Goal: Transaction & Acquisition: Obtain resource

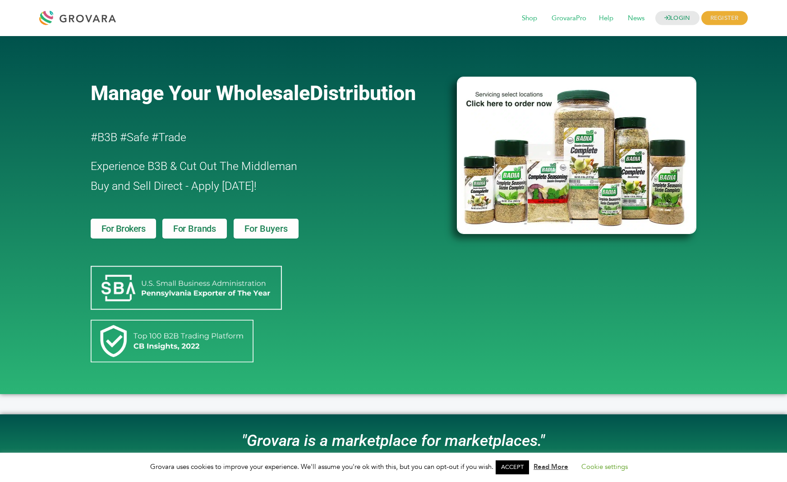
click at [682, 15] on link "LOGIN" at bounding box center [677, 18] width 44 height 14
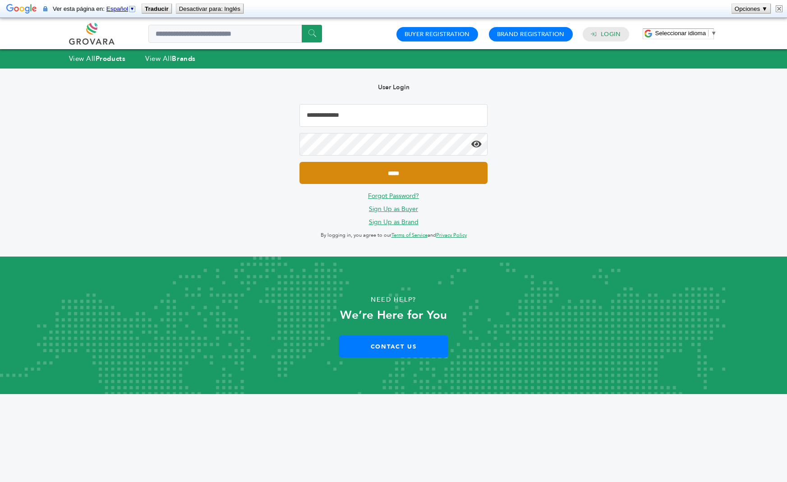
click at [381, 169] on input "*****" at bounding box center [394, 173] width 188 height 22
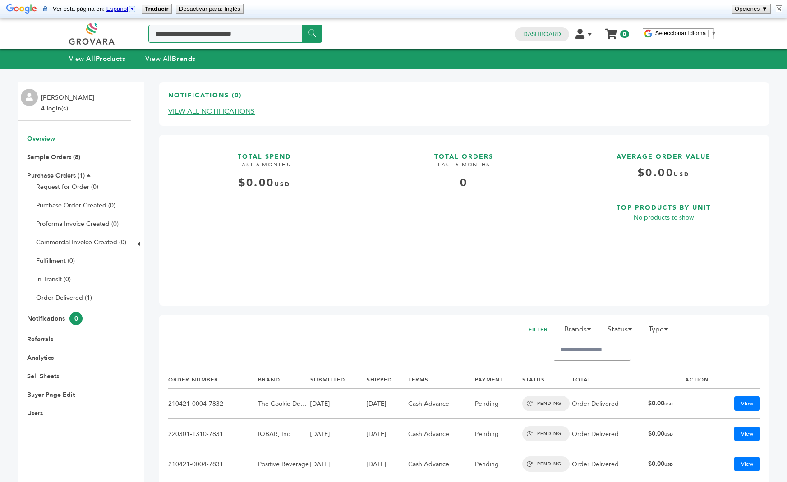
click at [206, 35] on input "Search a product or brand..." at bounding box center [235, 34] width 174 height 18
type input "****"
click at [302, 25] on input "******" at bounding box center [312, 34] width 20 height 18
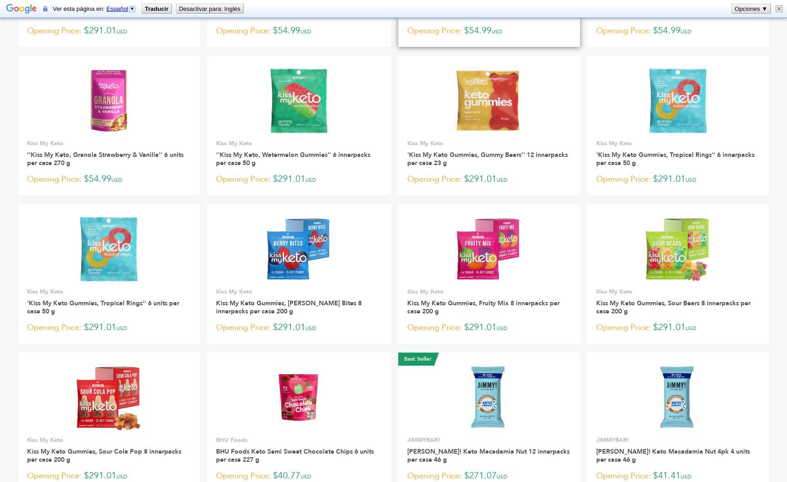
scroll to position [538, 0]
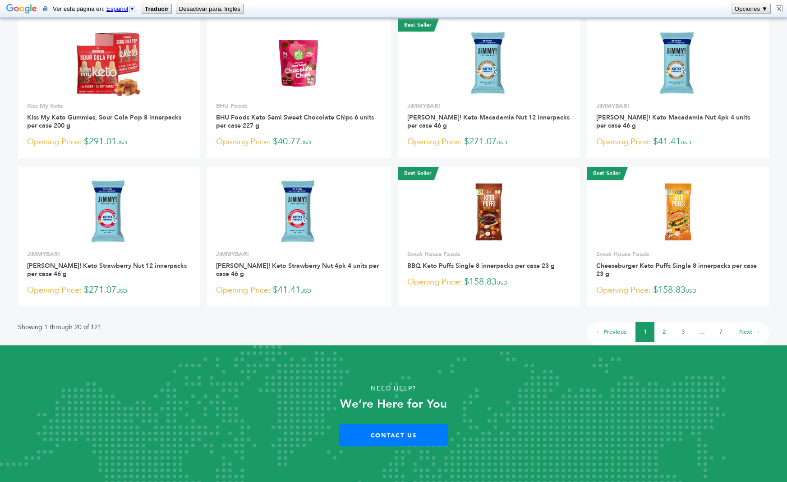
click at [666, 328] on link "2" at bounding box center [664, 332] width 3 height 8
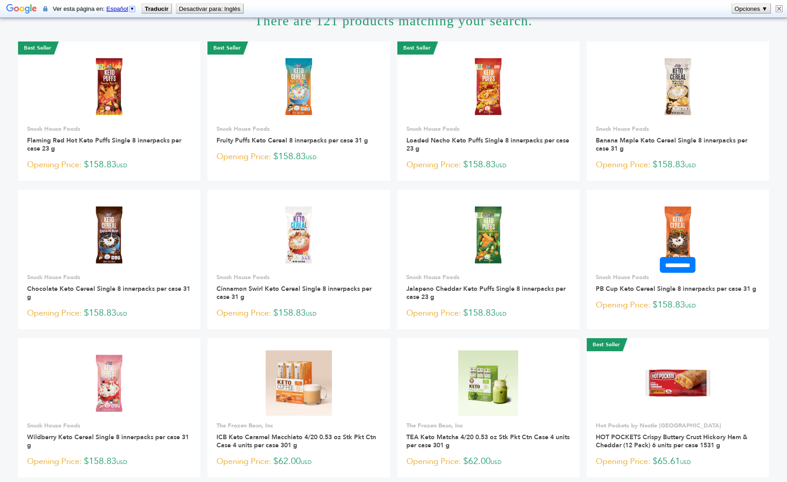
scroll to position [76, 0]
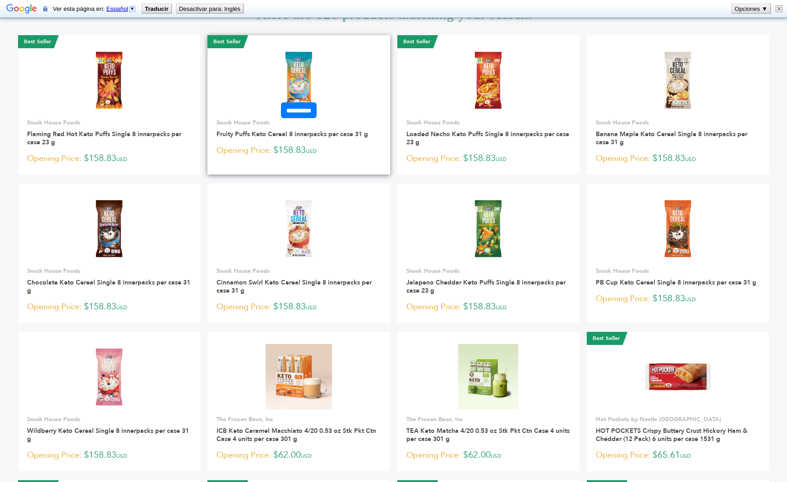
click at [303, 79] on img at bounding box center [298, 79] width 65 height 65
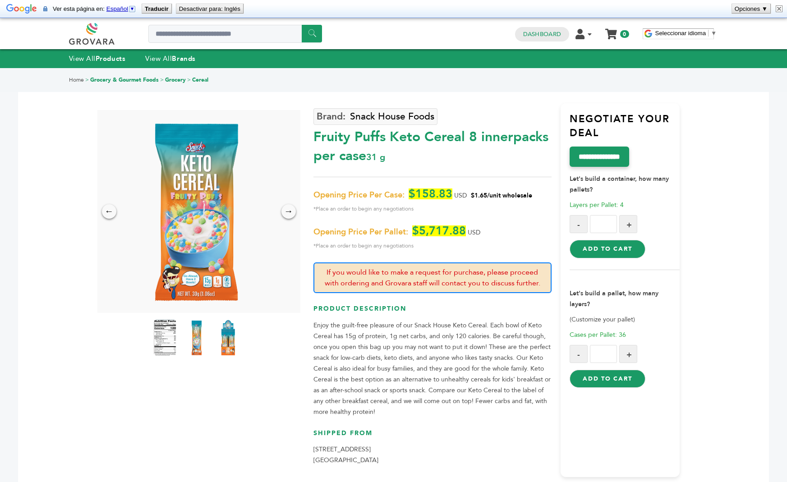
click at [192, 342] on img at bounding box center [196, 338] width 25 height 40
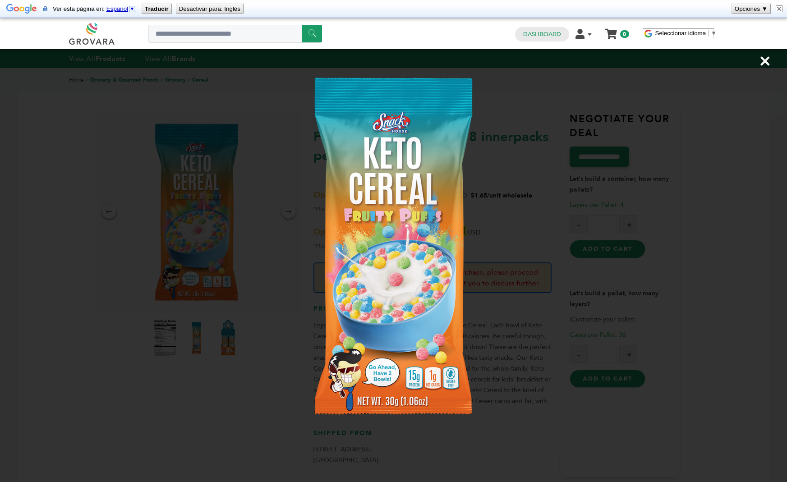
click at [304, 290] on img at bounding box center [394, 245] width 386 height 386
click at [768, 62] on span "×" at bounding box center [765, 60] width 12 height 25
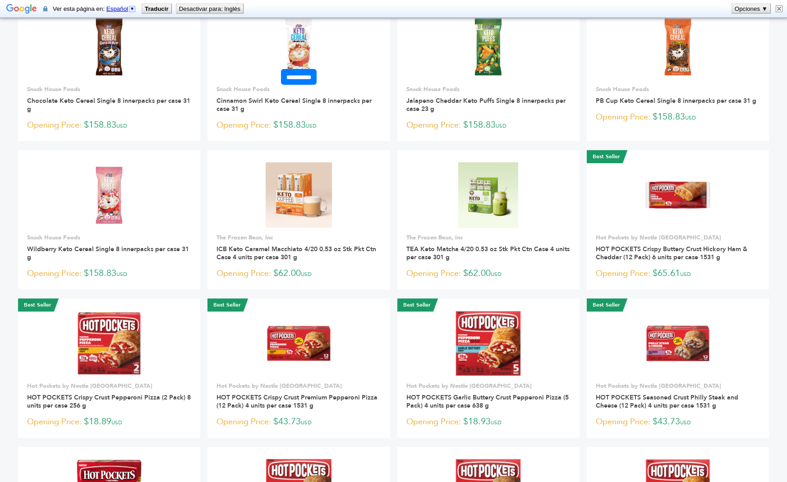
scroll to position [260, 0]
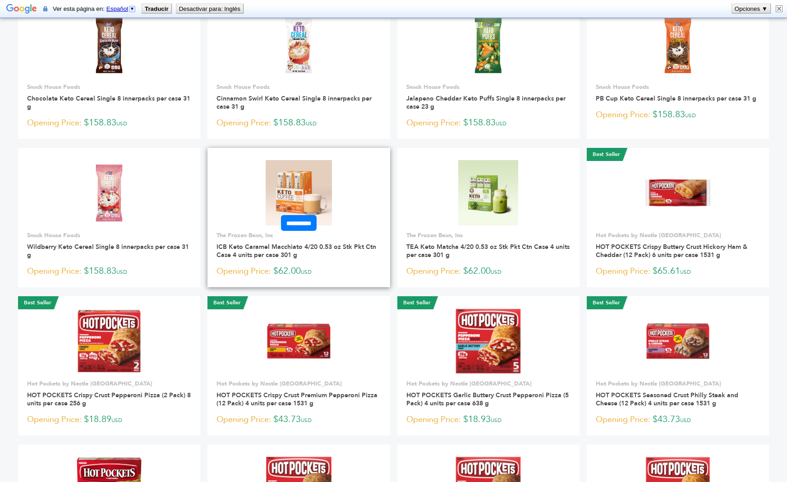
click at [295, 170] on img at bounding box center [299, 192] width 66 height 65
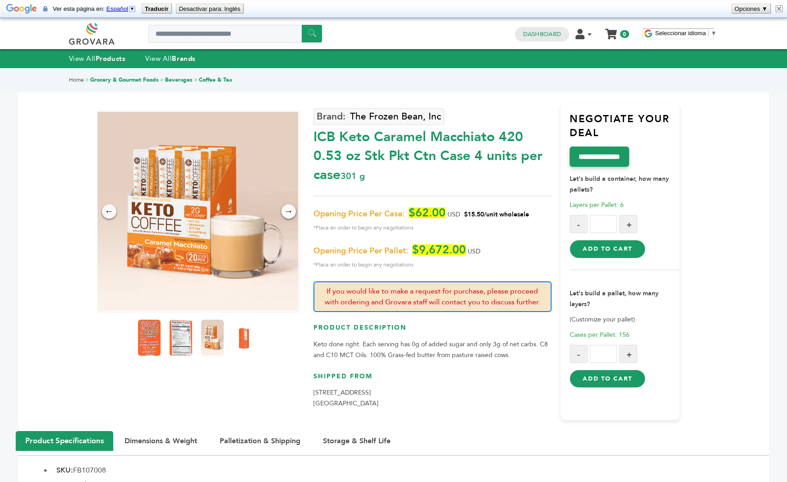
click at [765, 6] on button "Opciones ▼" at bounding box center [751, 8] width 38 height 9
click at [743, 22] on span "Desactivar la traducción en este sitio" at bounding box center [718, 21] width 98 height 7
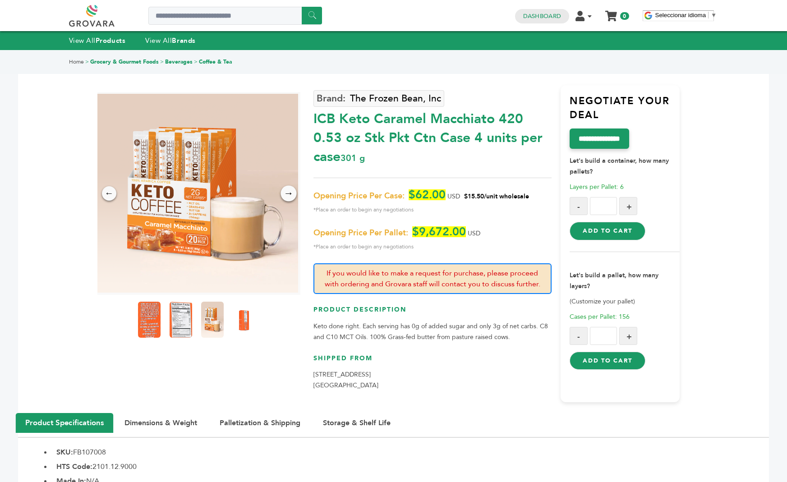
click at [290, 196] on div "→" at bounding box center [289, 193] width 16 height 16
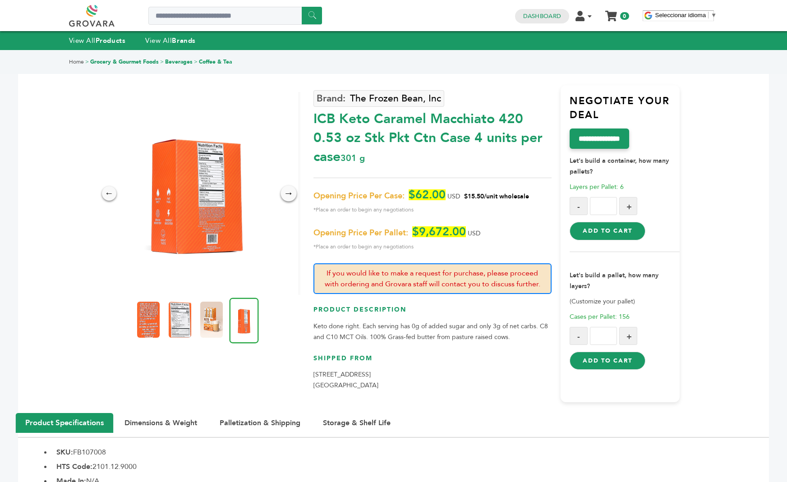
click at [290, 196] on div "→" at bounding box center [289, 193] width 16 height 16
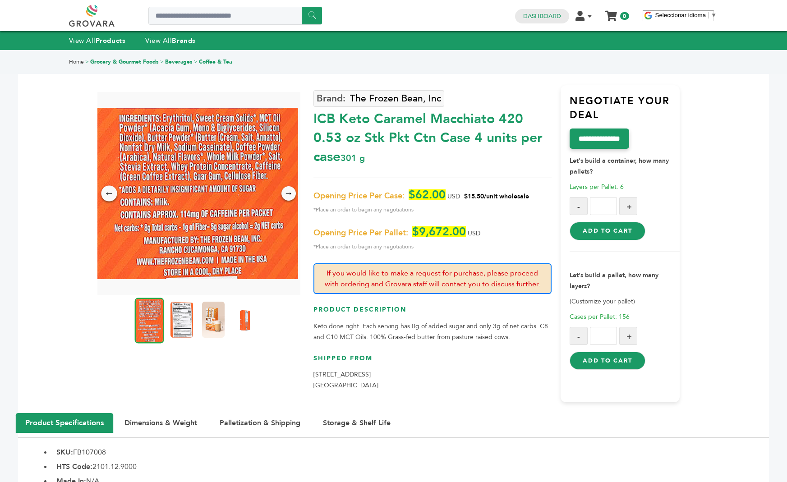
click at [112, 194] on div "←" at bounding box center [109, 193] width 16 height 16
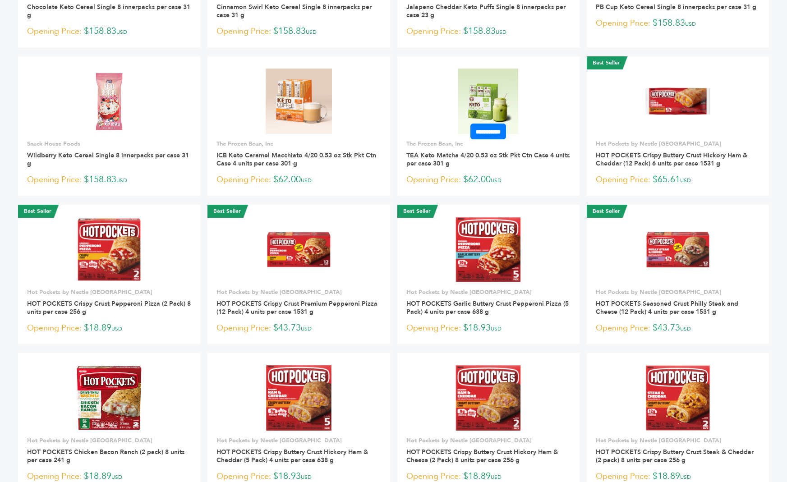
scroll to position [342, 0]
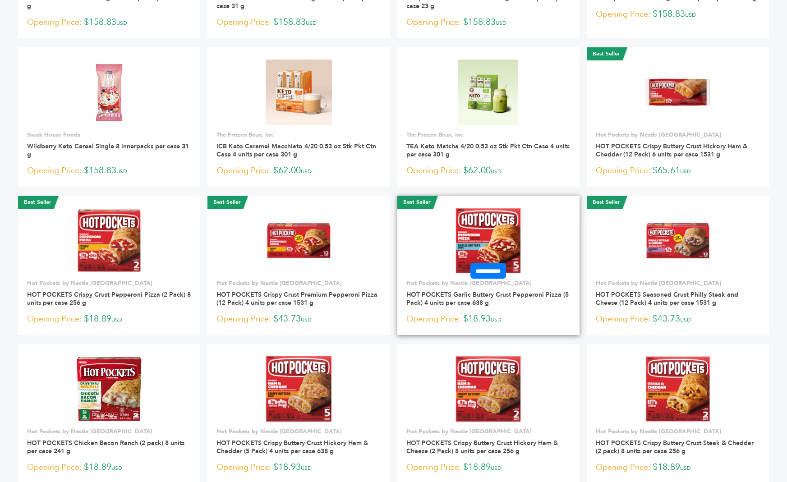
click at [496, 240] on img at bounding box center [488, 240] width 65 height 65
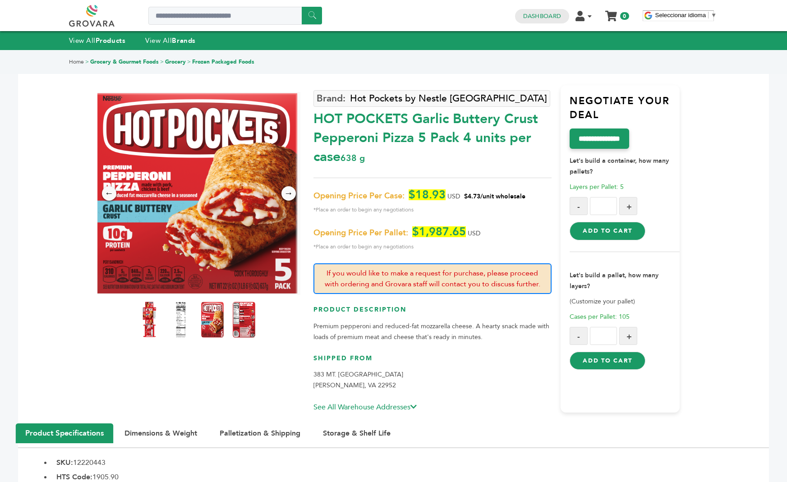
click at [218, 251] on img at bounding box center [196, 193] width 203 height 203
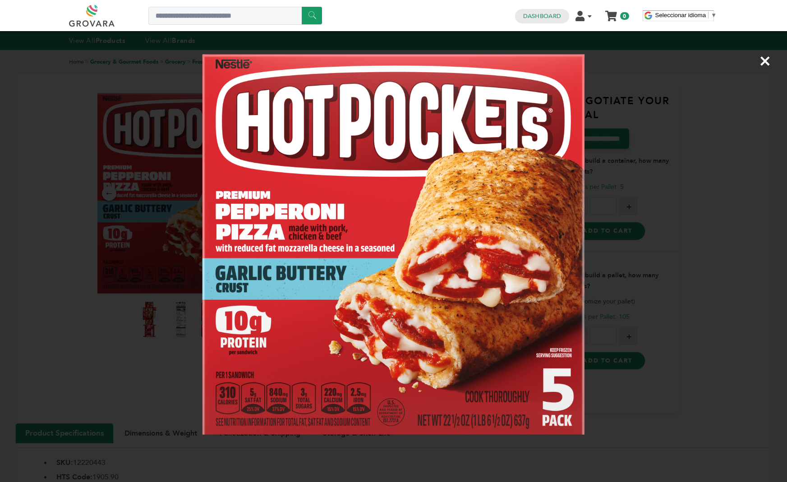
click at [621, 238] on div "×" at bounding box center [393, 241] width 787 height 482
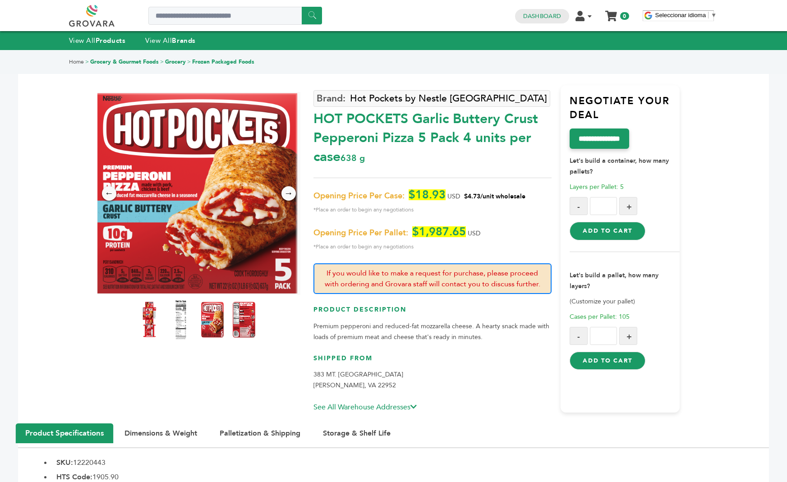
click at [186, 327] on img at bounding box center [180, 320] width 25 height 40
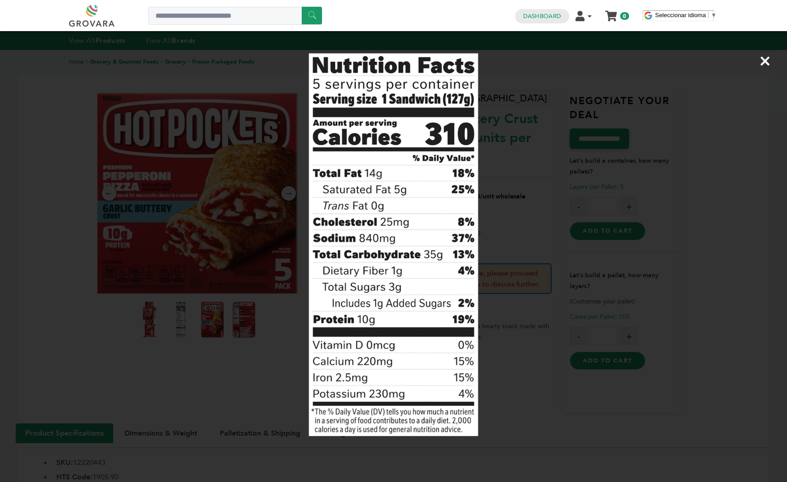
click at [241, 289] on img at bounding box center [394, 245] width 386 height 386
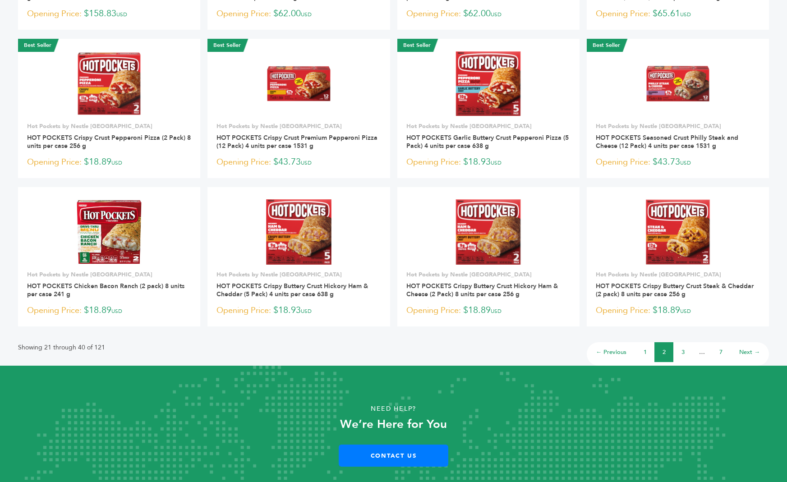
scroll to position [520, 0]
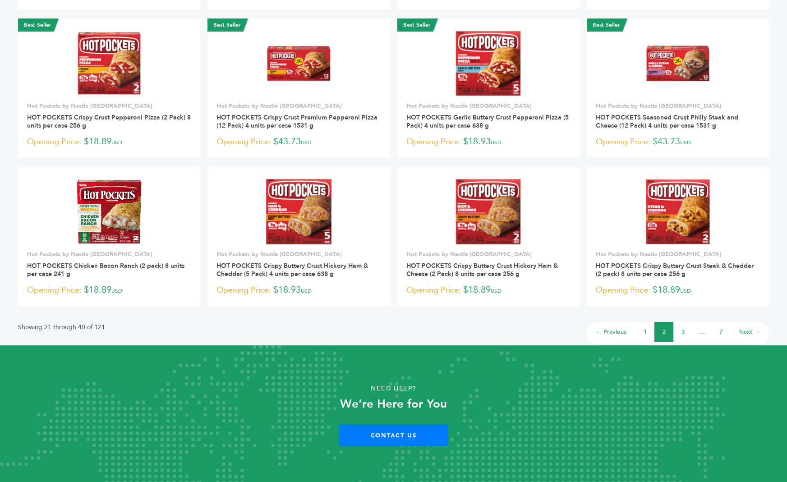
click at [684, 329] on link "3" at bounding box center [683, 332] width 3 height 8
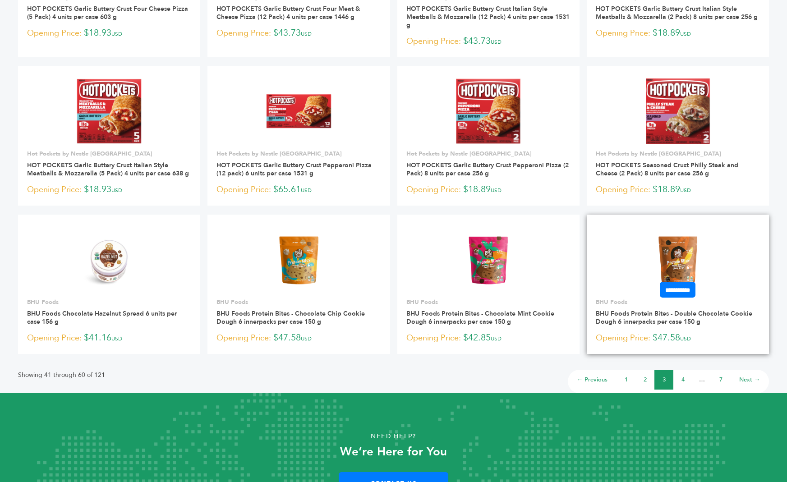
scroll to position [481, 0]
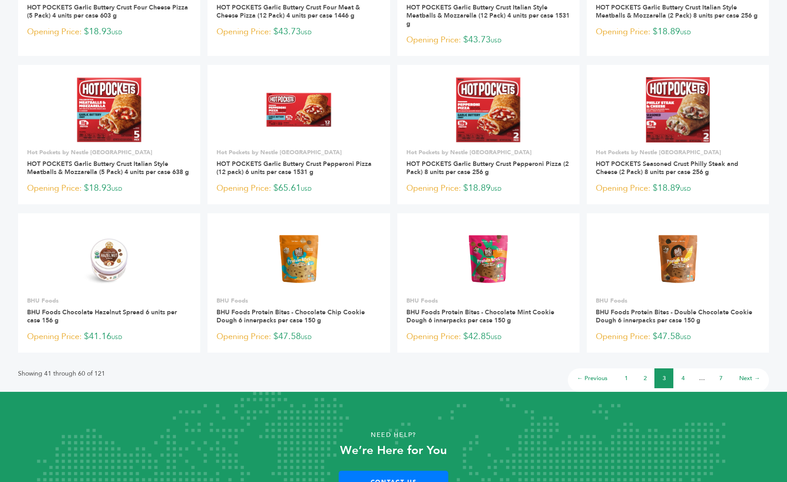
click at [682, 376] on link "4" at bounding box center [683, 378] width 3 height 8
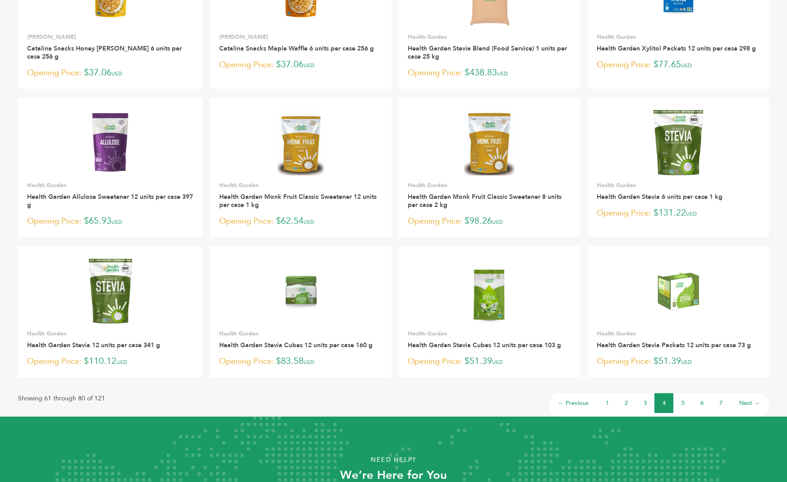
scroll to position [453, 0]
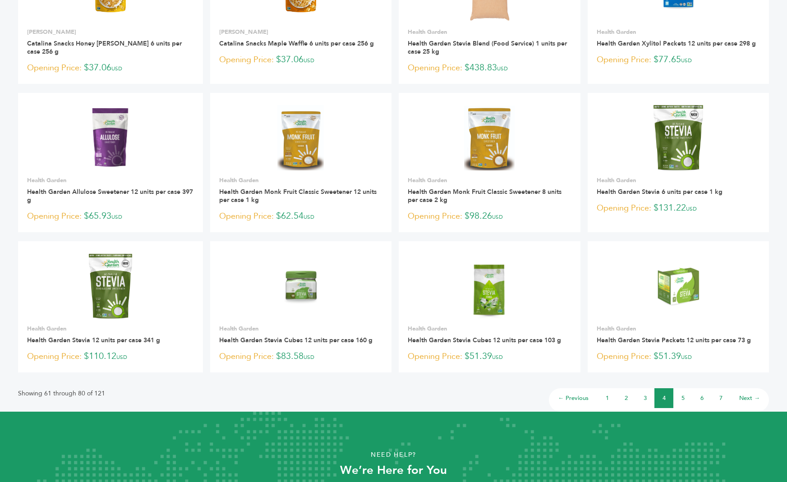
click at [682, 394] on link "5" at bounding box center [683, 398] width 3 height 8
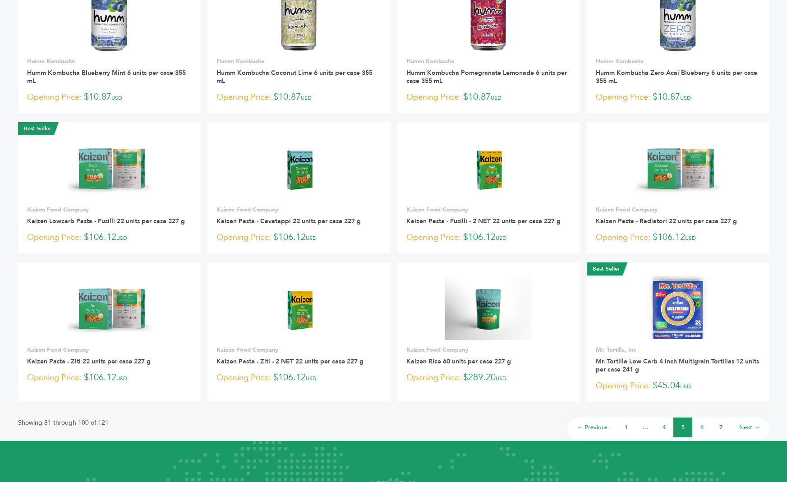
scroll to position [421, 0]
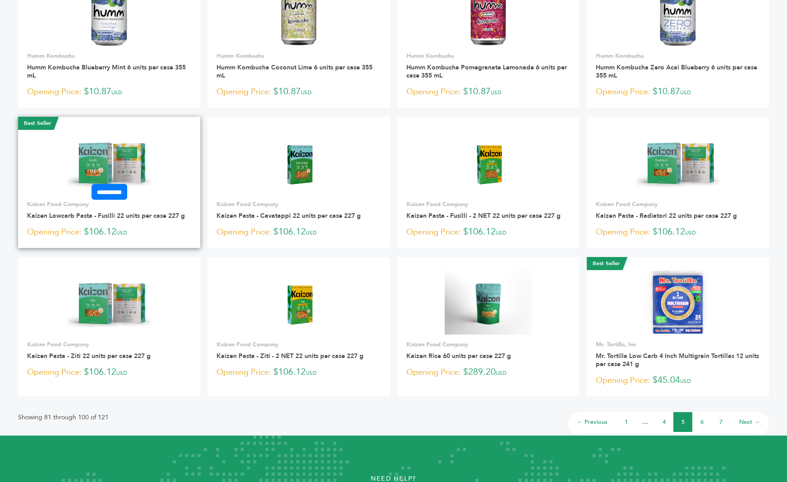
click at [148, 170] on img at bounding box center [109, 161] width 99 height 65
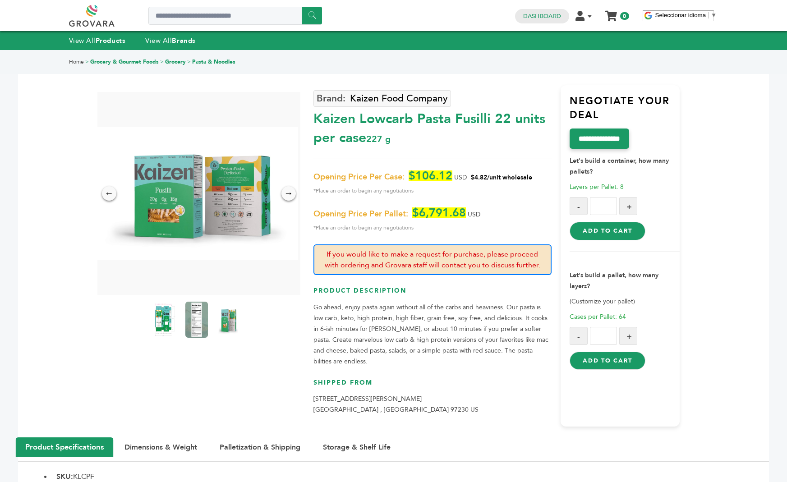
click at [168, 213] on img at bounding box center [196, 194] width 203 height 134
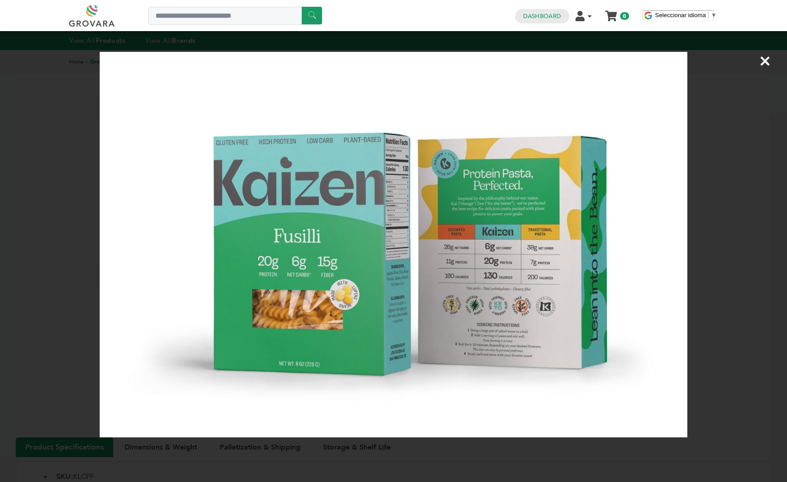
click at [75, 291] on div "×" at bounding box center [393, 241] width 787 height 482
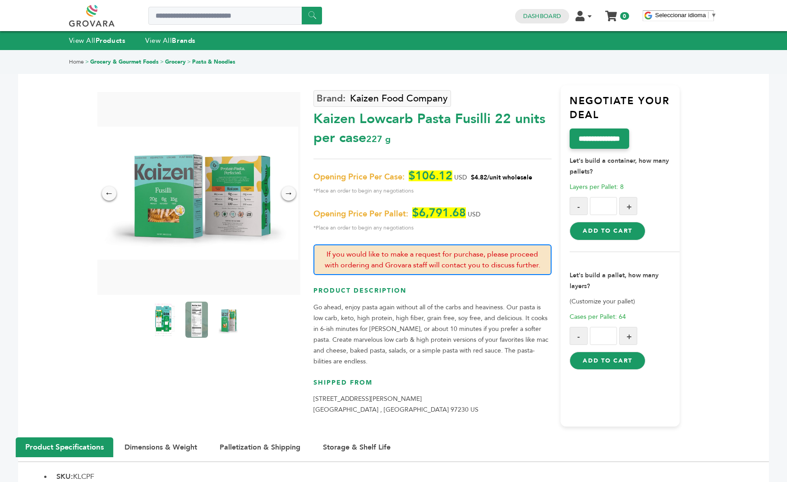
scroll to position [14, 0]
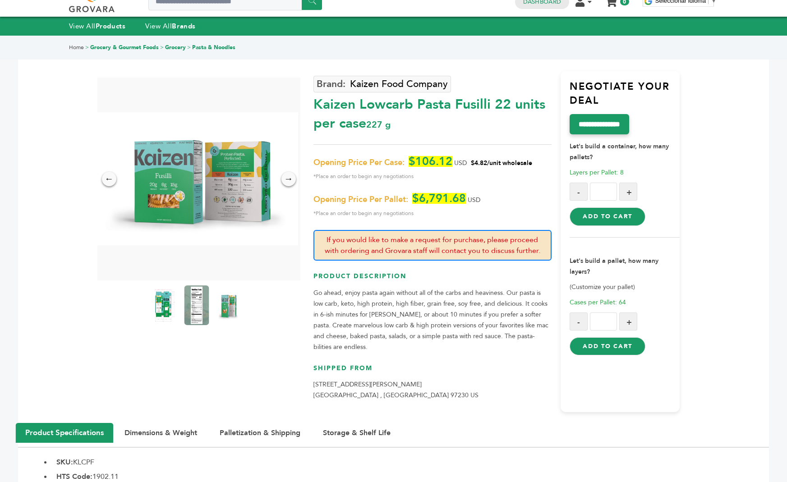
click at [194, 311] on img at bounding box center [196, 306] width 25 height 40
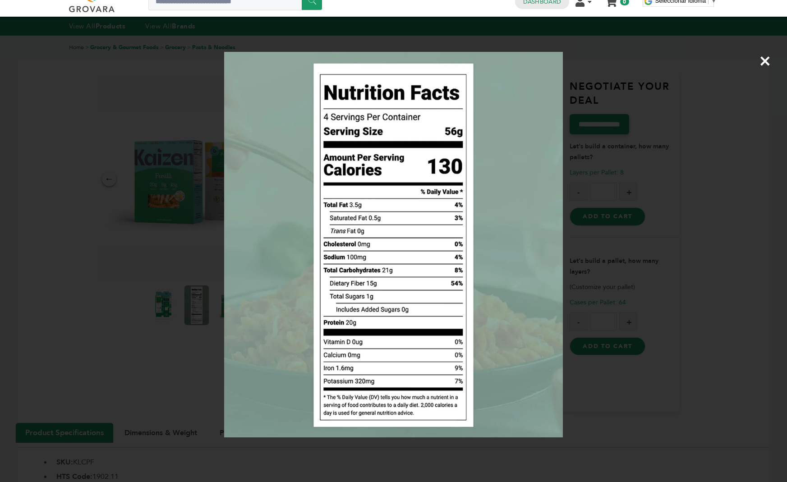
click at [194, 311] on div "×" at bounding box center [393, 241] width 787 height 482
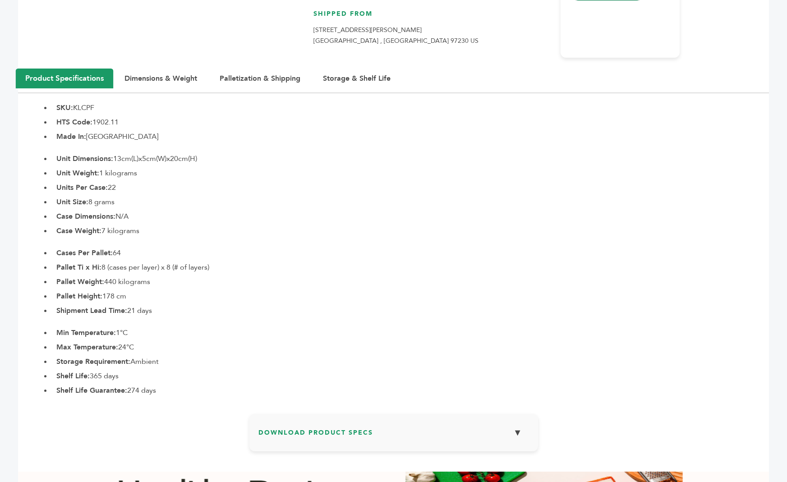
scroll to position [333, 0]
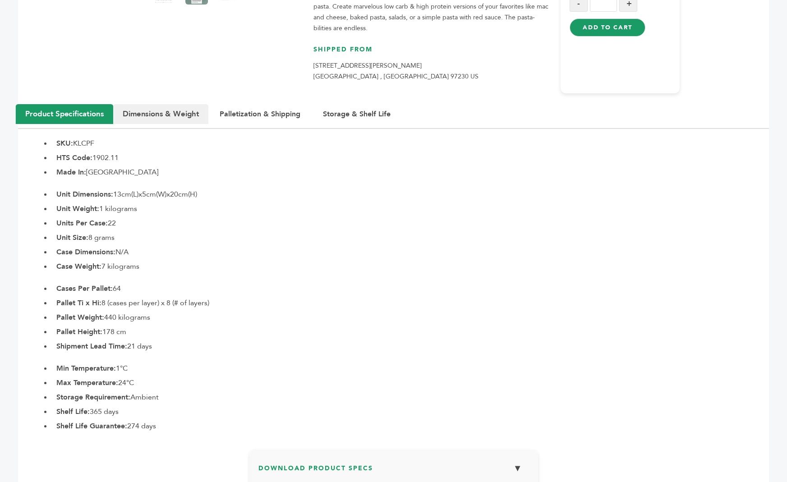
click at [178, 117] on button "Dimensions & Weight" at bounding box center [160, 114] width 95 height 20
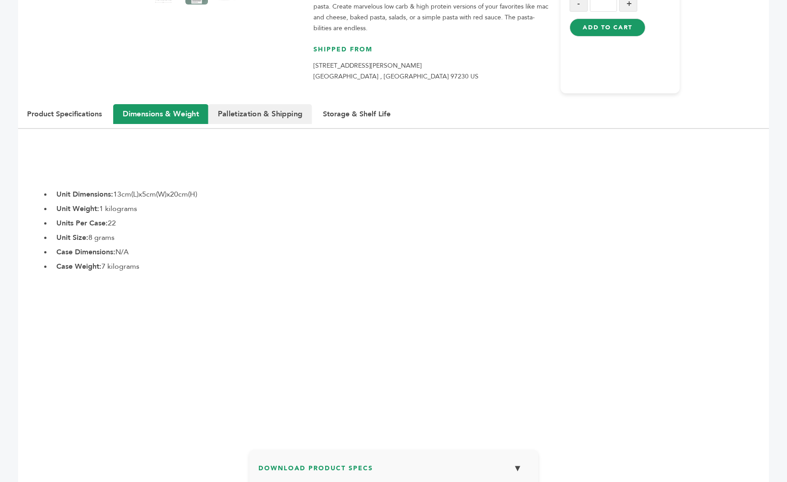
click at [272, 112] on button "Palletization & Shipping" at bounding box center [260, 114] width 104 height 20
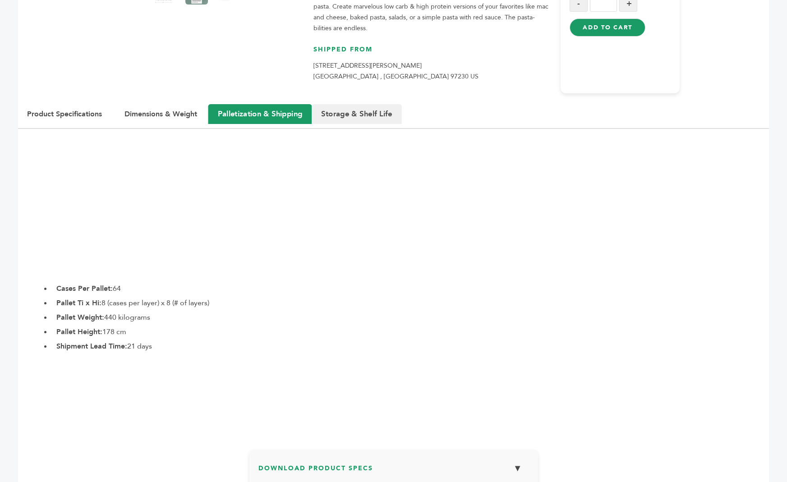
click at [349, 110] on button "Storage & Shelf Life" at bounding box center [357, 114] width 90 height 20
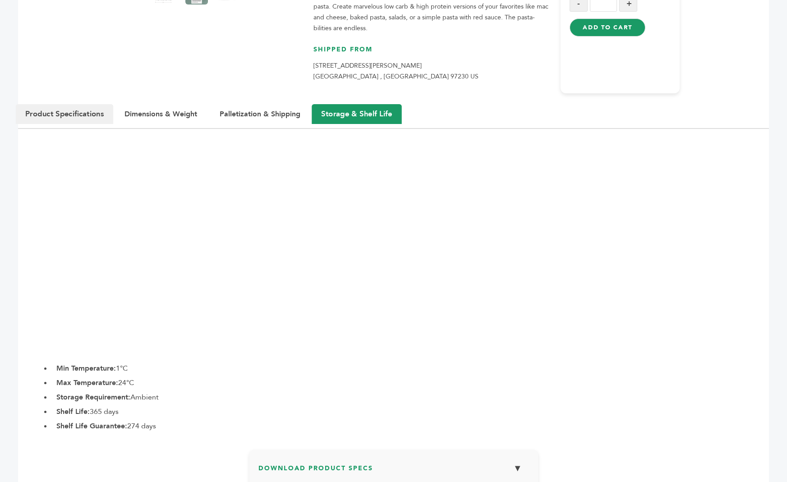
click at [76, 114] on button "Product Specifications" at bounding box center [64, 114] width 97 height 20
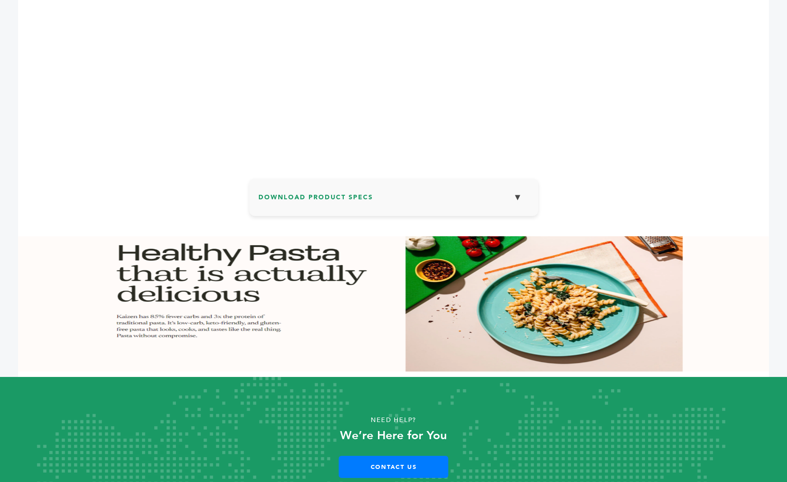
scroll to position [606, 0]
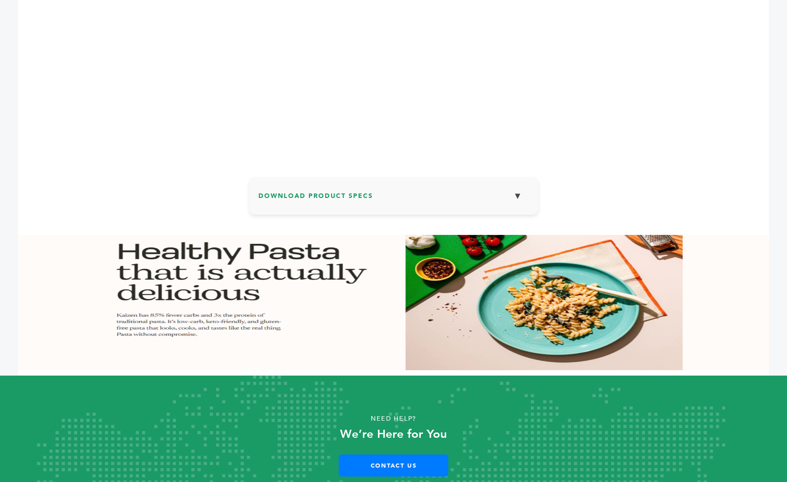
click at [350, 212] on h3 "Download Product Specs ▼" at bounding box center [393, 199] width 271 height 26
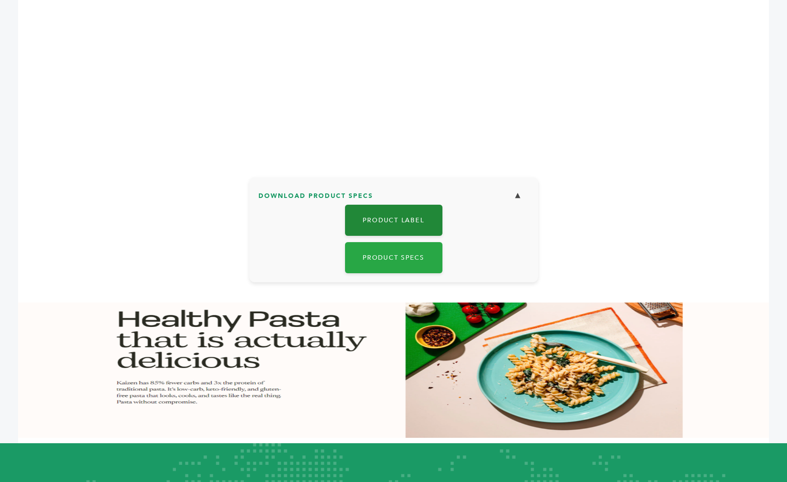
click at [383, 227] on link "Product Label" at bounding box center [393, 220] width 97 height 31
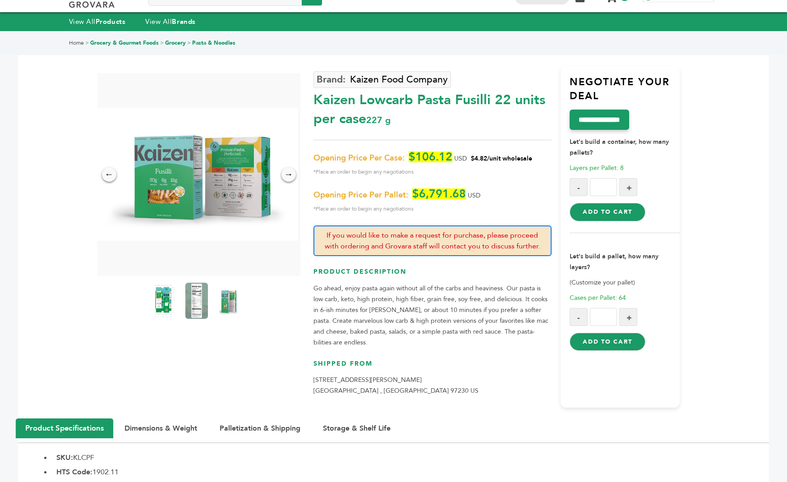
scroll to position [15, 0]
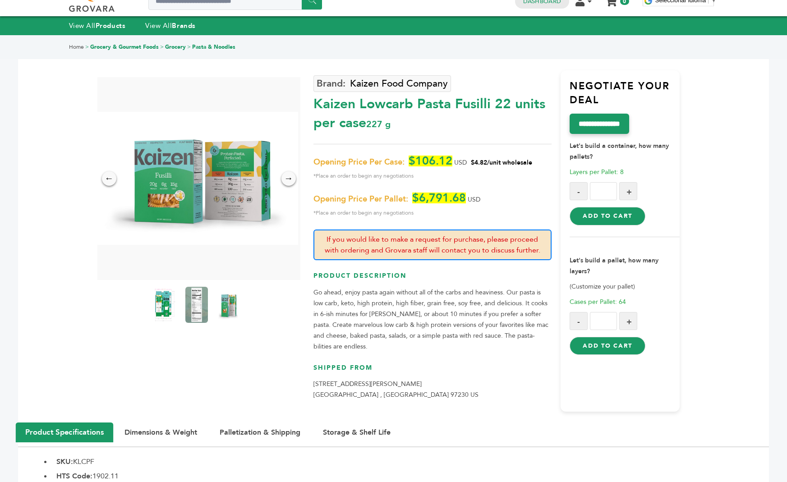
click at [394, 345] on p "Go ahead, enjoy pasta again without all of the carbs and heaviness. Our pasta i…" at bounding box center [432, 319] width 238 height 65
click at [446, 322] on p "Go ahead, enjoy pasta again without all of the carbs and heaviness. Our pasta i…" at bounding box center [432, 319] width 238 height 65
click at [618, 124] on input "**********" at bounding box center [599, 123] width 63 height 21
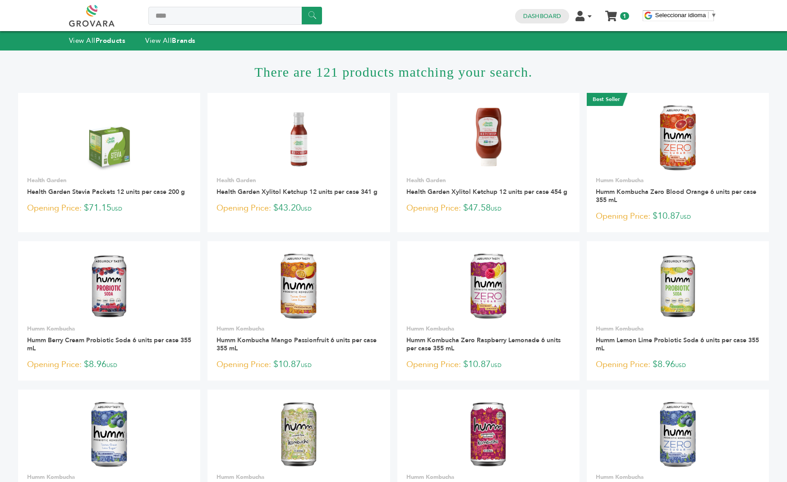
scroll to position [421, 0]
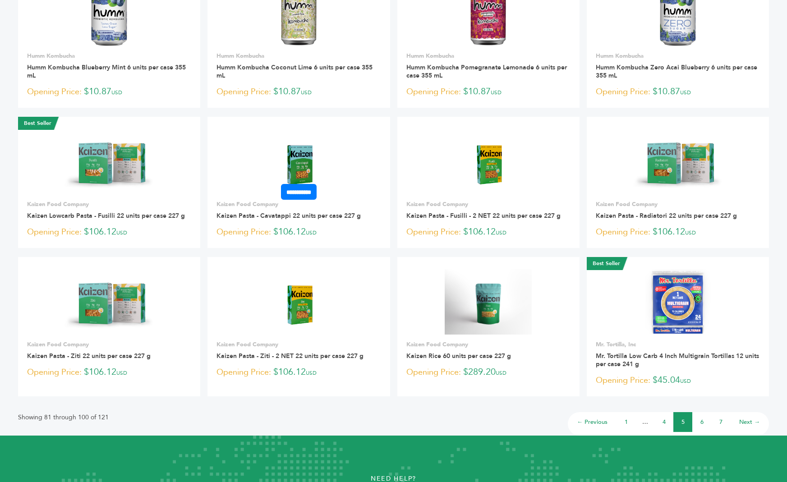
click at [315, 163] on img at bounding box center [298, 161] width 65 height 65
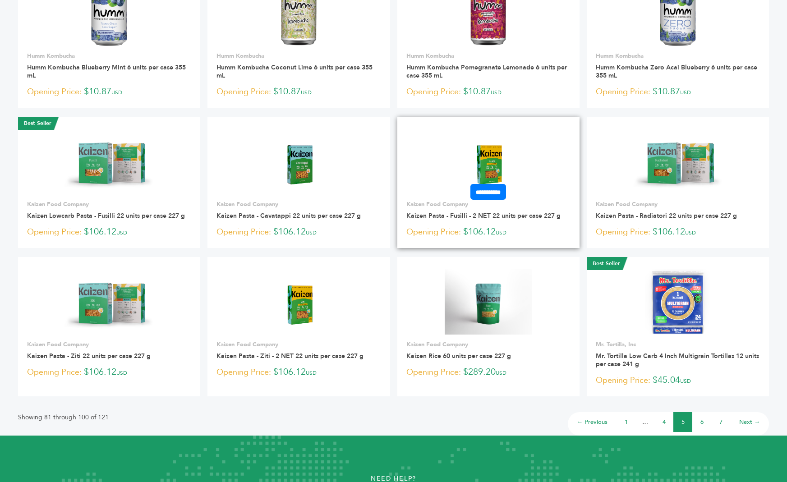
click at [471, 155] on img at bounding box center [488, 161] width 65 height 65
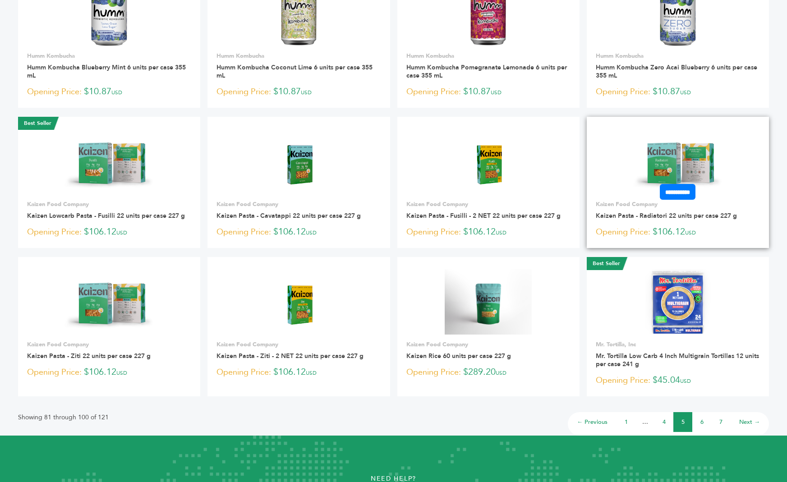
click at [657, 152] on img at bounding box center [677, 161] width 99 height 65
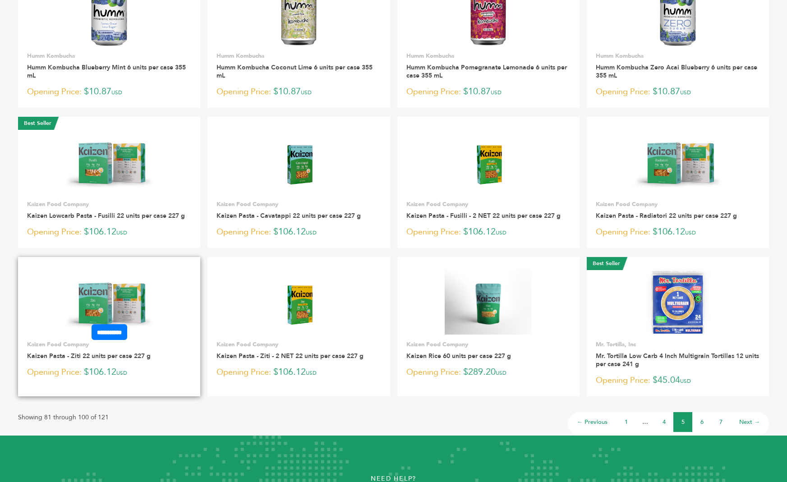
click at [131, 301] on img at bounding box center [109, 301] width 99 height 65
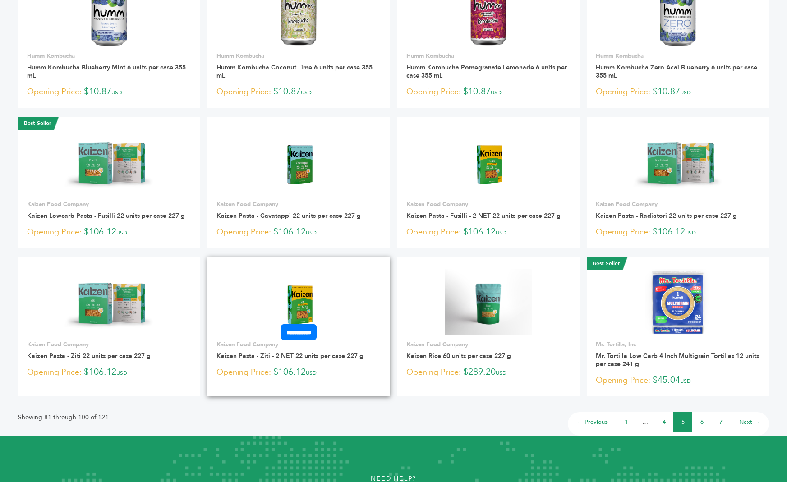
click at [292, 299] on img at bounding box center [298, 301] width 65 height 65
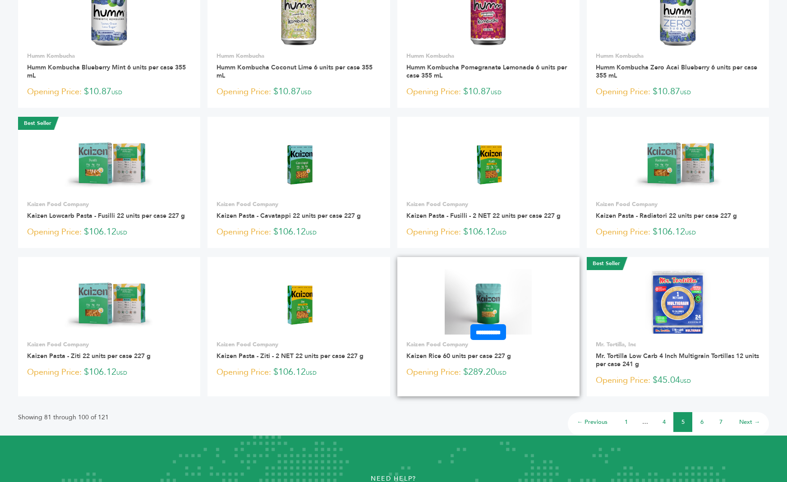
click at [465, 300] on img at bounding box center [488, 301] width 87 height 65
click at [703, 418] on link "6" at bounding box center [701, 422] width 3 height 8
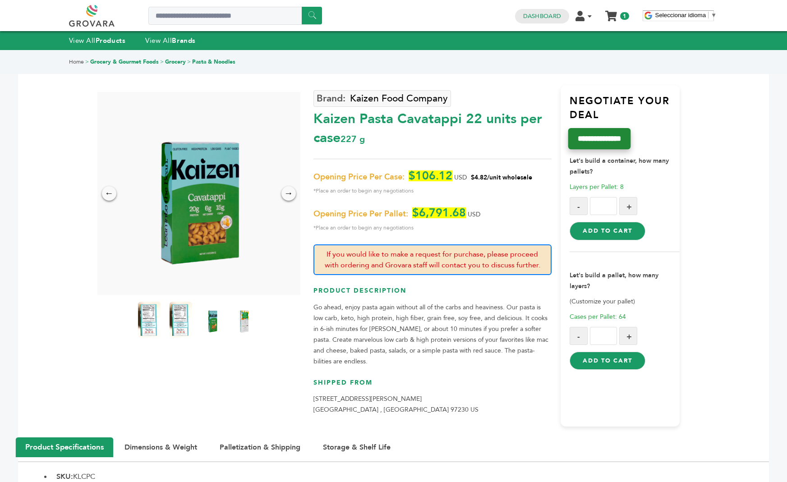
click at [606, 146] on input "**********" at bounding box center [599, 138] width 63 height 21
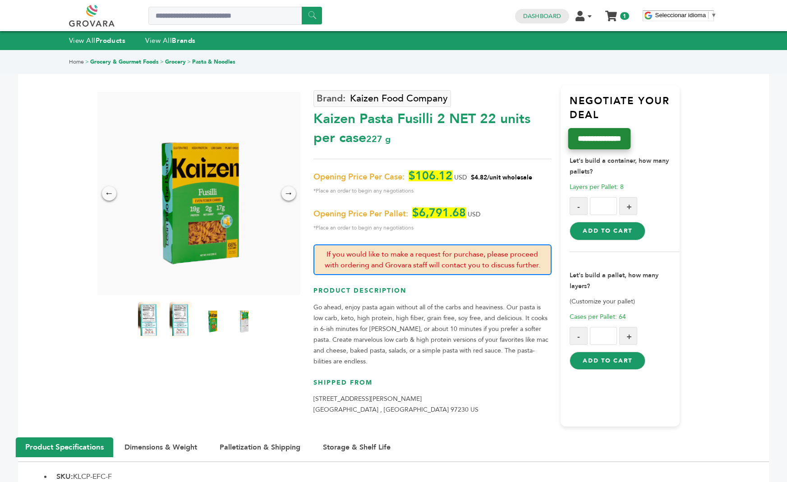
click at [614, 134] on input "**********" at bounding box center [599, 138] width 63 height 21
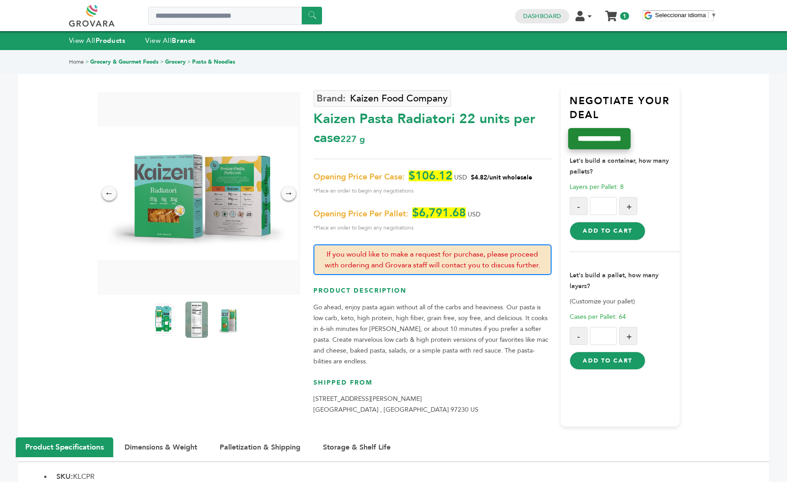
click at [619, 142] on input "**********" at bounding box center [599, 138] width 63 height 21
click at [610, 134] on input "**********" at bounding box center [599, 138] width 63 height 21
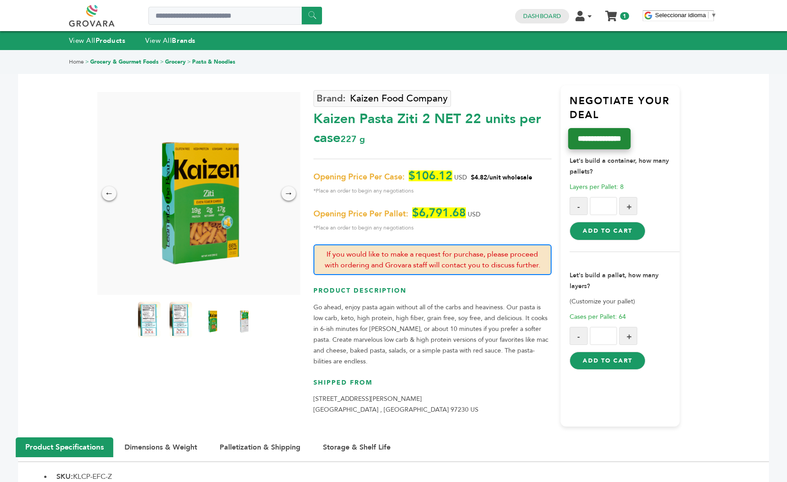
click at [602, 133] on input "**********" at bounding box center [599, 138] width 63 height 21
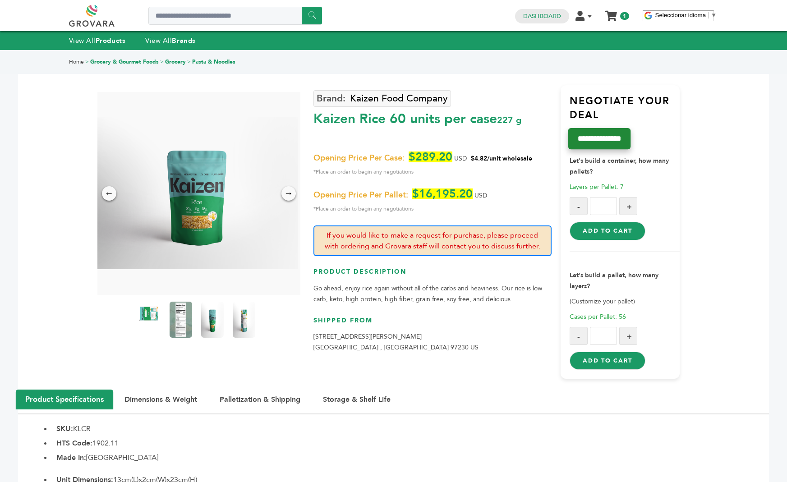
click at [617, 137] on input "**********" at bounding box center [599, 138] width 63 height 21
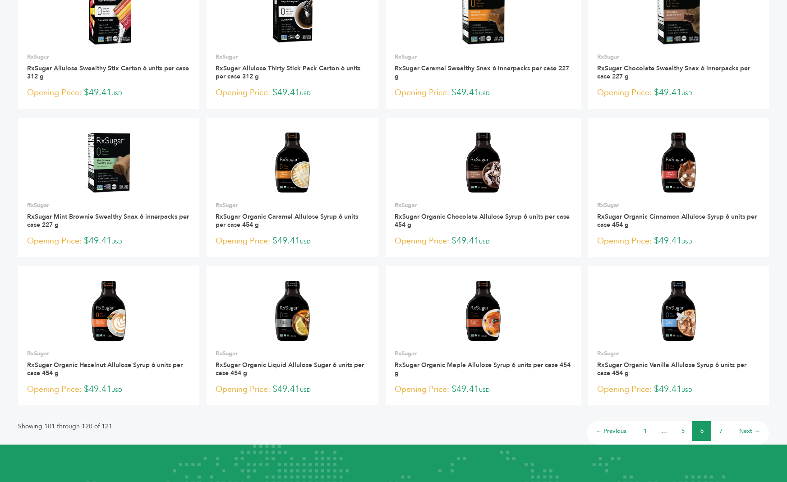
scroll to position [520, 0]
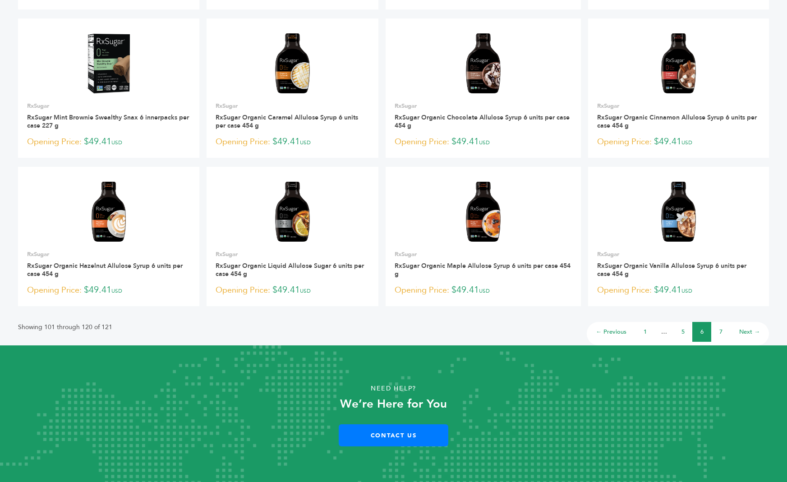
click at [723, 334] on li "7" at bounding box center [720, 332] width 19 height 20
click at [721, 330] on link "7" at bounding box center [720, 332] width 3 height 8
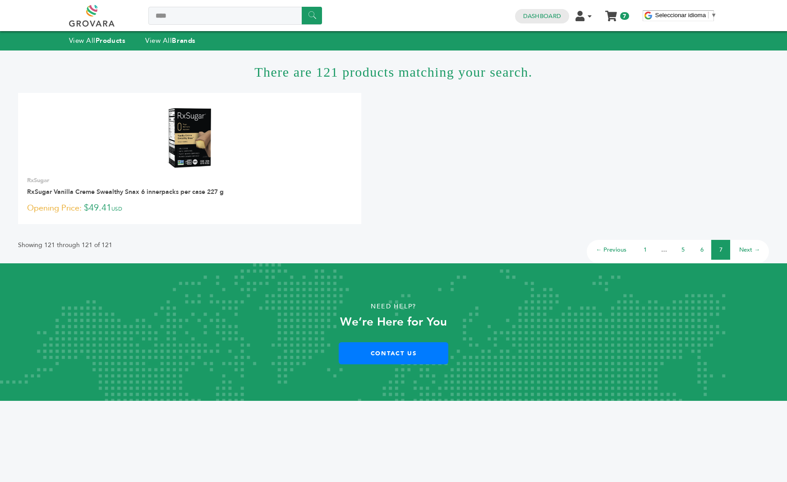
click at [645, 250] on link "1" at bounding box center [645, 250] width 3 height 8
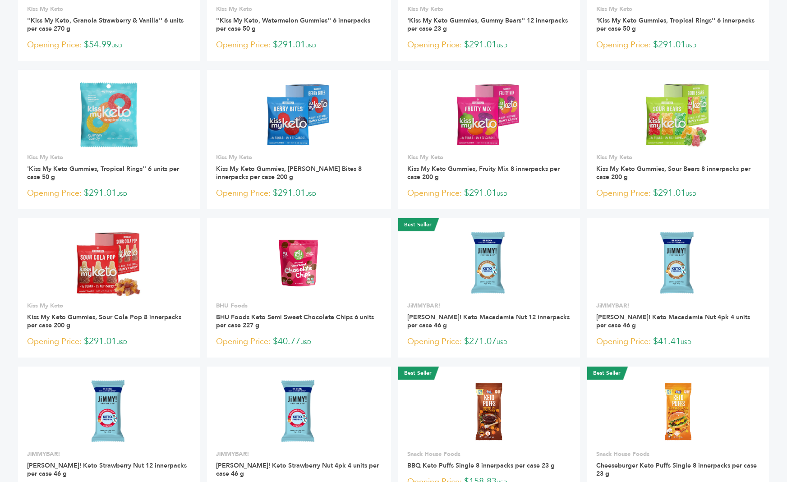
scroll to position [321, 0]
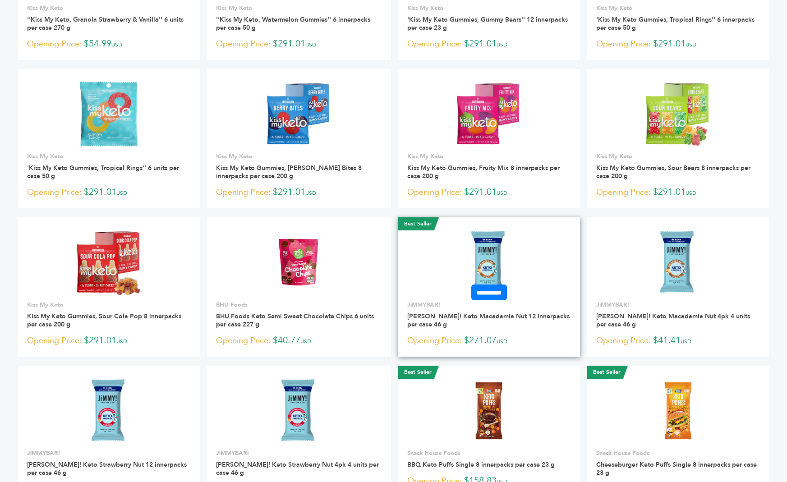
click at [494, 263] on img at bounding box center [489, 262] width 44 height 65
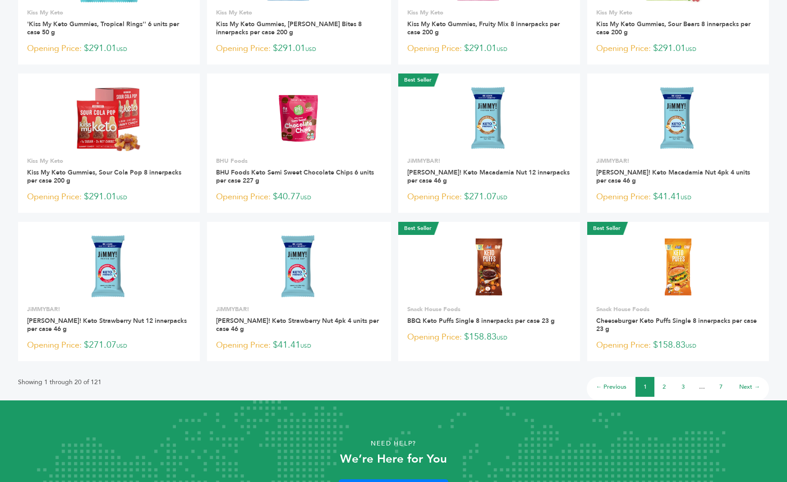
scroll to position [465, 0]
click at [664, 385] on link "2" at bounding box center [664, 386] width 3 height 8
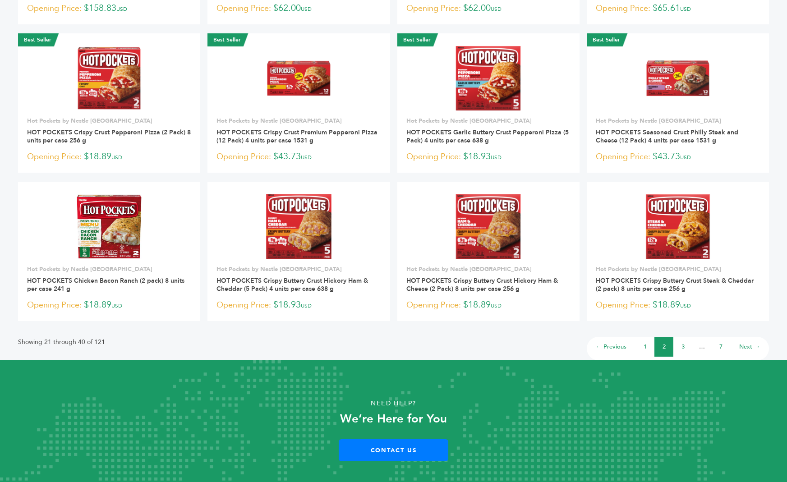
scroll to position [520, 0]
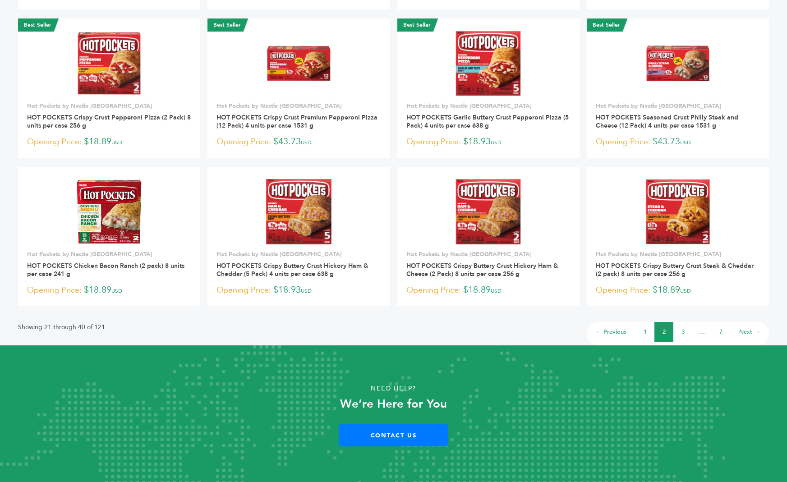
click at [682, 329] on link "3" at bounding box center [683, 332] width 3 height 8
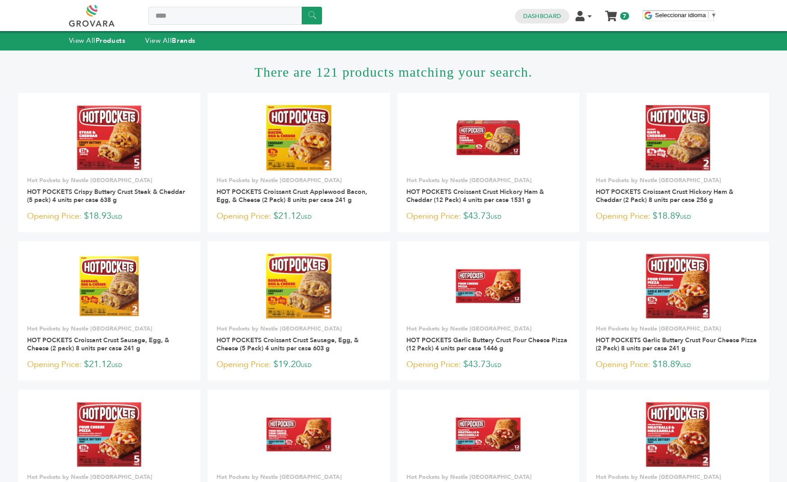
scroll to position [528, 0]
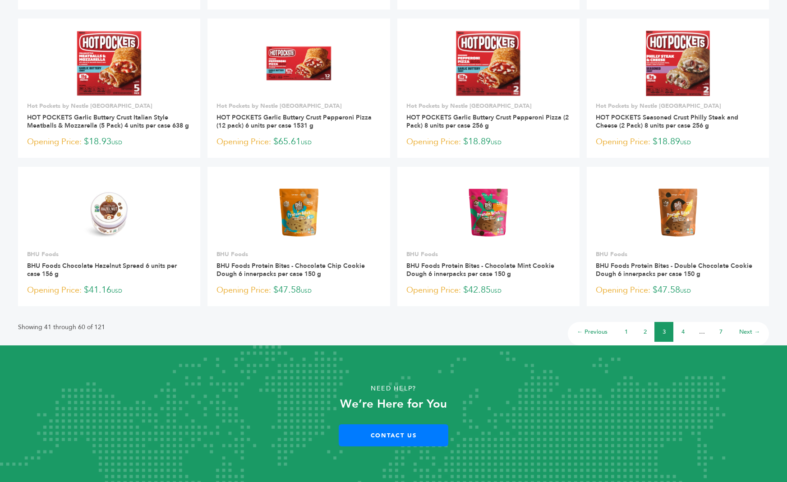
click at [683, 332] on link "4" at bounding box center [683, 332] width 3 height 8
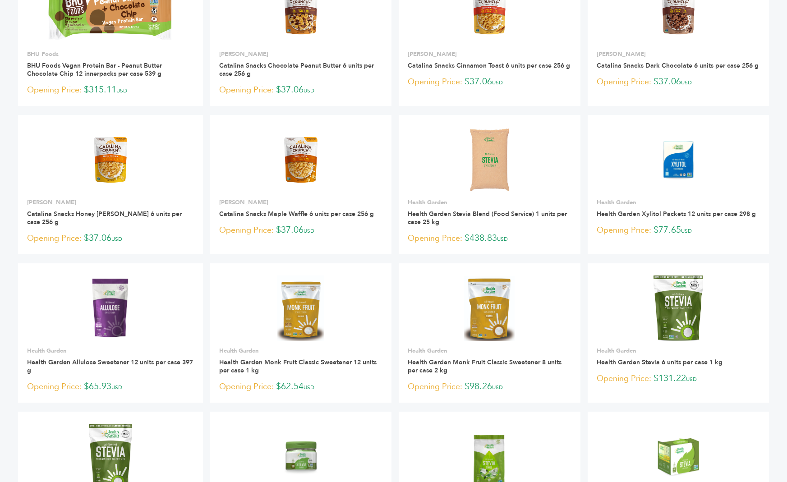
scroll to position [288, 0]
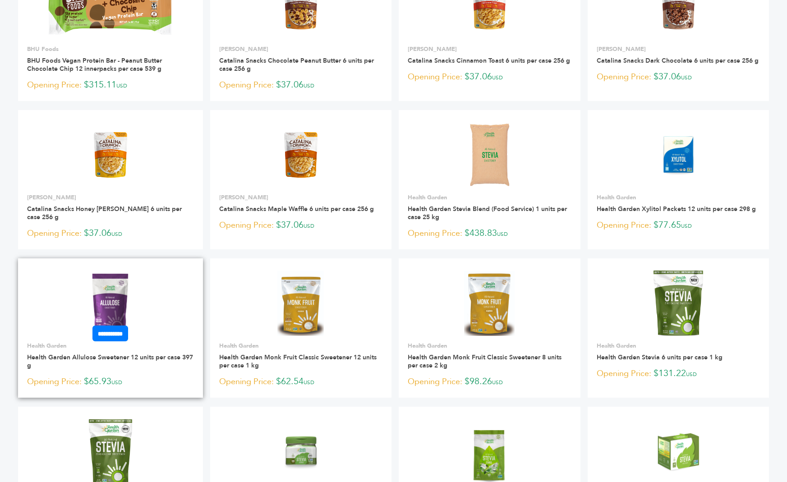
click at [120, 299] on img at bounding box center [110, 303] width 43 height 65
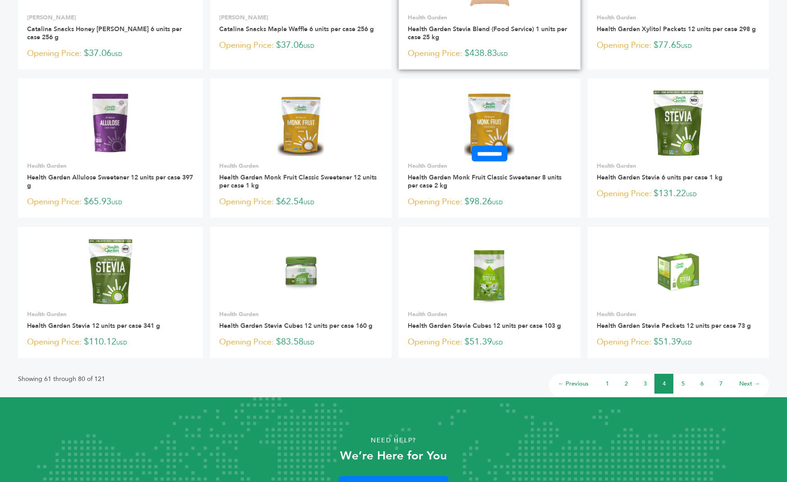
scroll to position [468, 0]
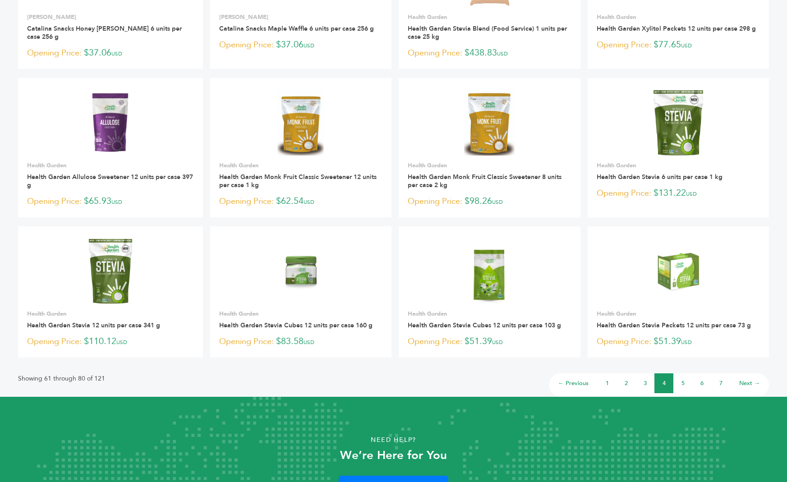
click at [684, 379] on link "5" at bounding box center [683, 383] width 3 height 8
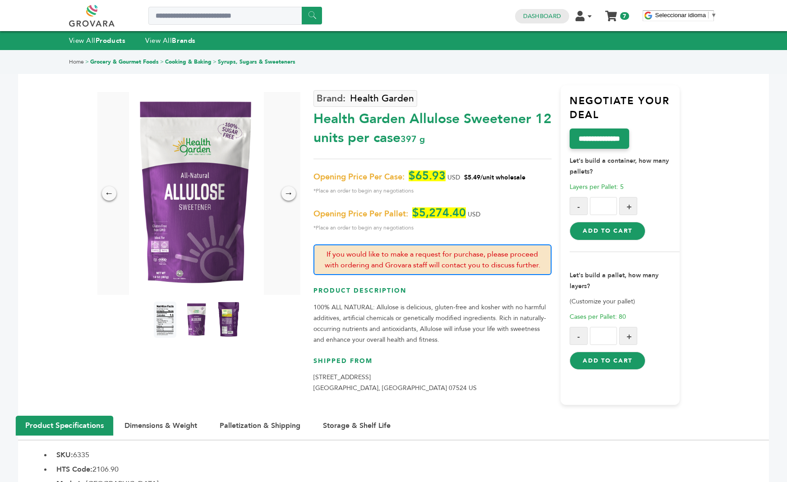
click at [170, 257] on img at bounding box center [196, 193] width 135 height 203
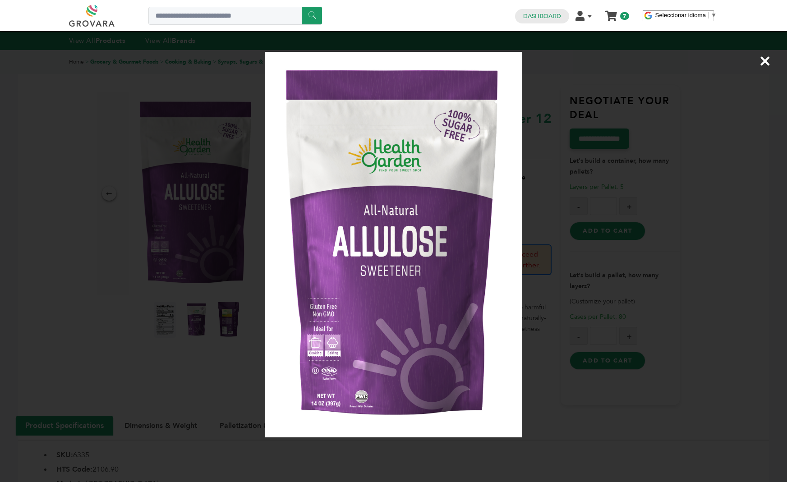
click at [764, 63] on span "×" at bounding box center [765, 60] width 12 height 25
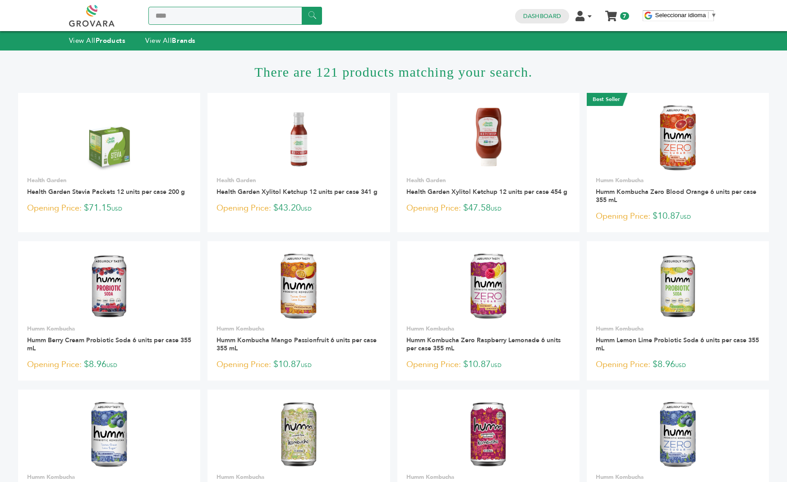
click at [192, 19] on input "****" at bounding box center [235, 16] width 174 height 18
type input "*******"
click at [302, 7] on input "******" at bounding box center [312, 16] width 20 height 18
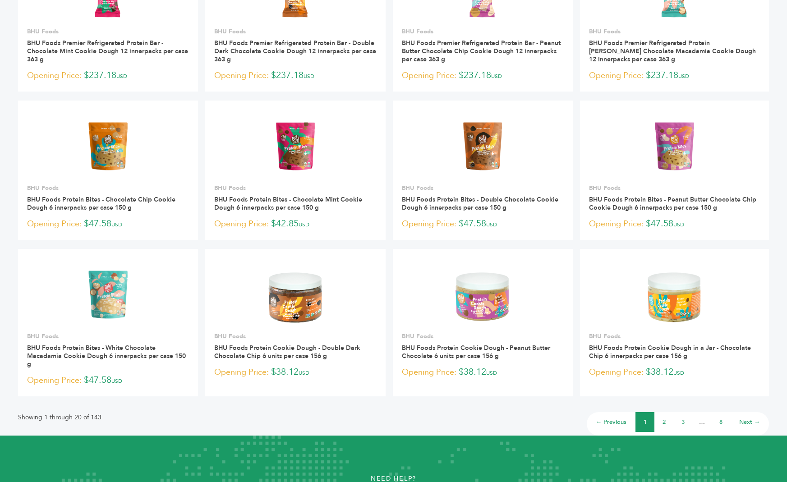
scroll to position [447, 0]
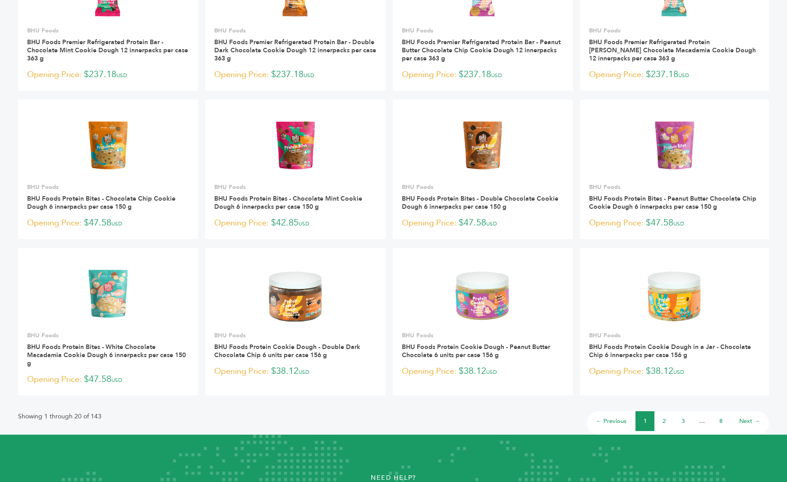
click at [666, 420] on li "2" at bounding box center [663, 421] width 19 height 20
click at [664, 420] on link "2" at bounding box center [664, 421] width 3 height 8
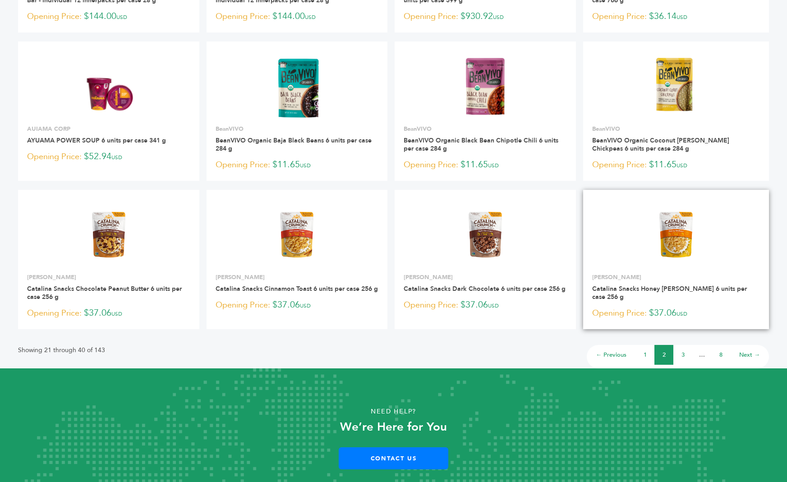
scroll to position [506, 0]
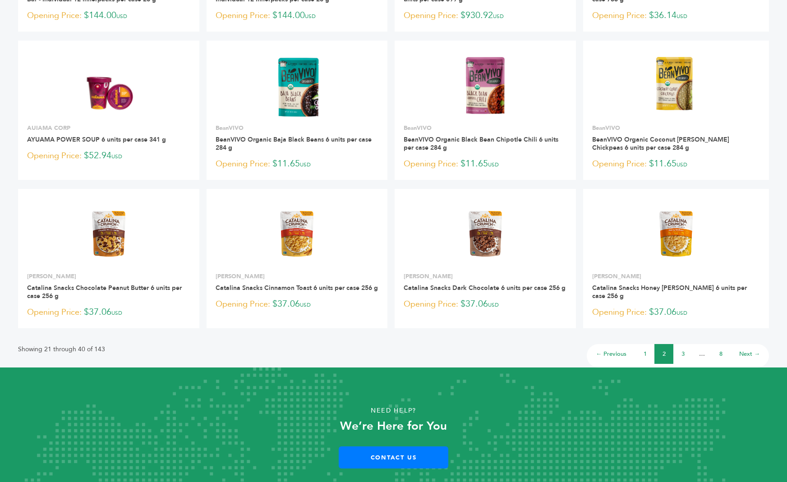
click at [681, 350] on li "3" at bounding box center [682, 354] width 19 height 20
click at [684, 355] on link "3" at bounding box center [683, 354] width 3 height 8
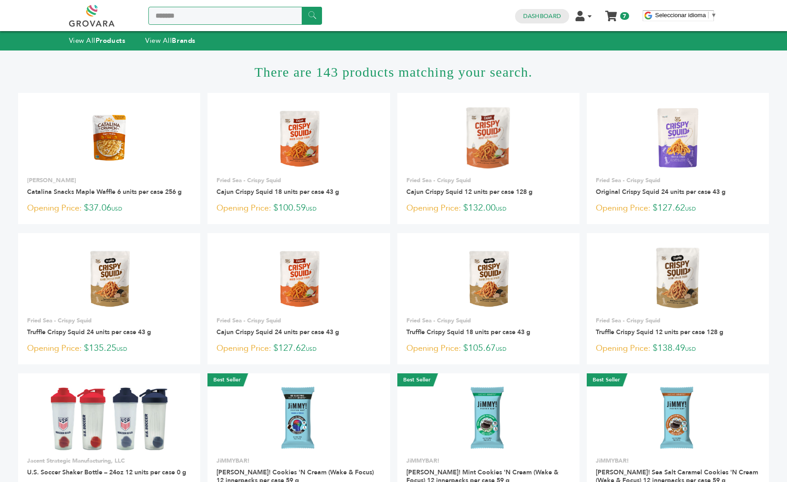
click at [210, 16] on input "*******" at bounding box center [235, 16] width 174 height 18
type input "********"
click at [302, 7] on input "******" at bounding box center [312, 16] width 20 height 18
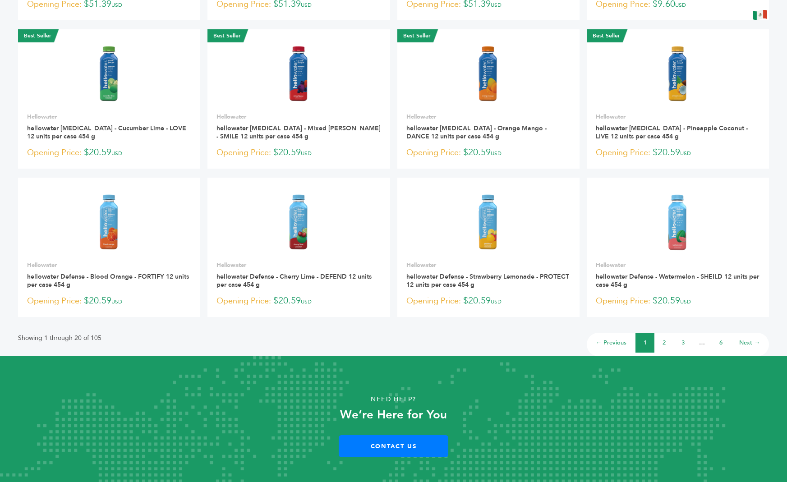
scroll to position [520, 0]
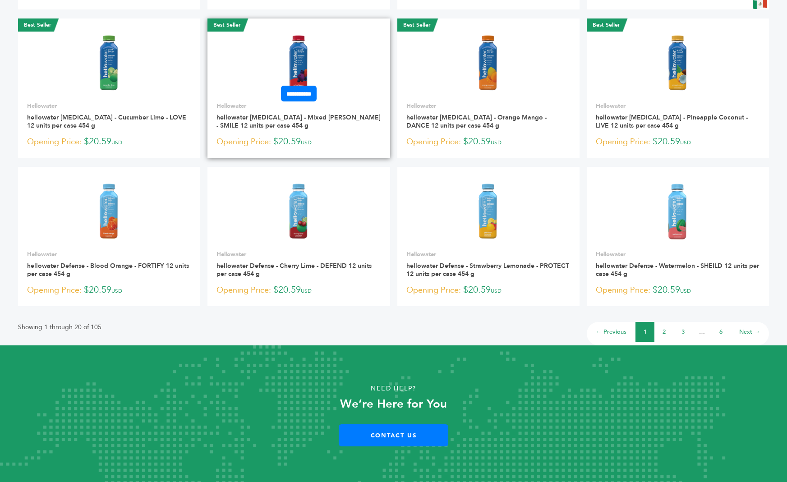
click at [305, 84] on img at bounding box center [298, 63] width 49 height 65
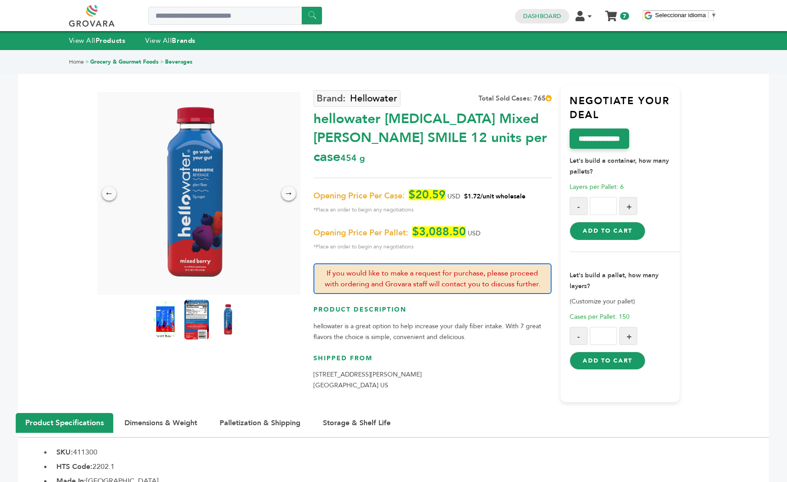
click at [199, 318] on img at bounding box center [196, 320] width 25 height 40
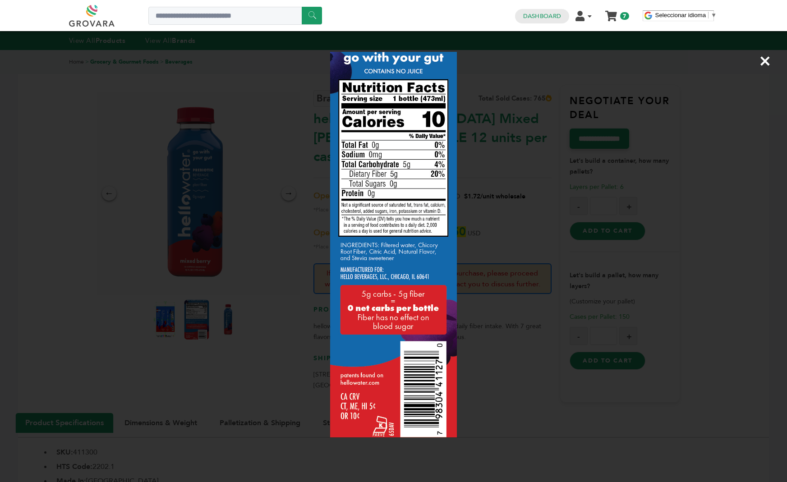
click at [199, 318] on div "×" at bounding box center [393, 241] width 787 height 482
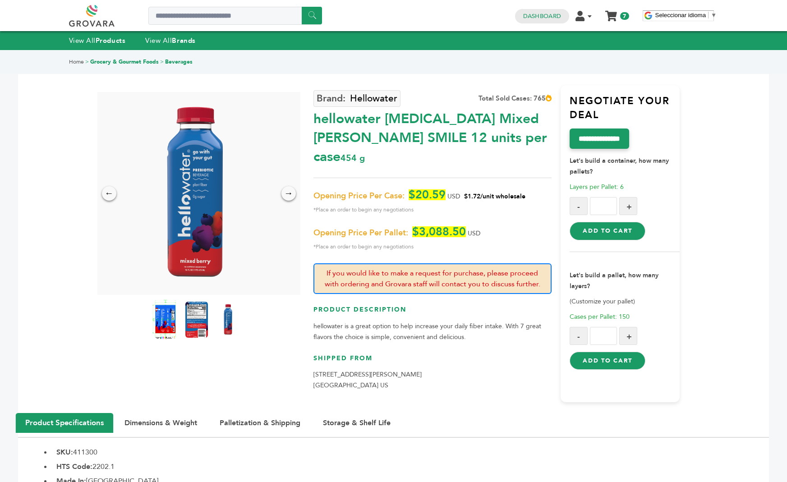
click at [157, 315] on img at bounding box center [164, 320] width 25 height 40
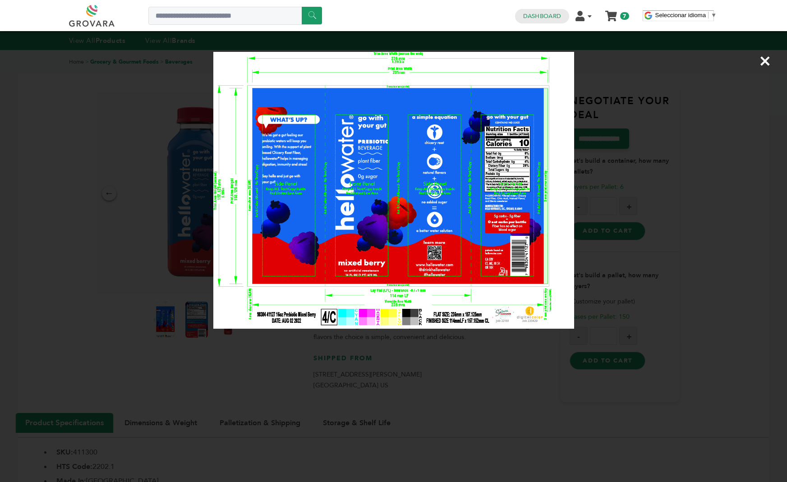
click at [159, 273] on div "×" at bounding box center [393, 241] width 787 height 482
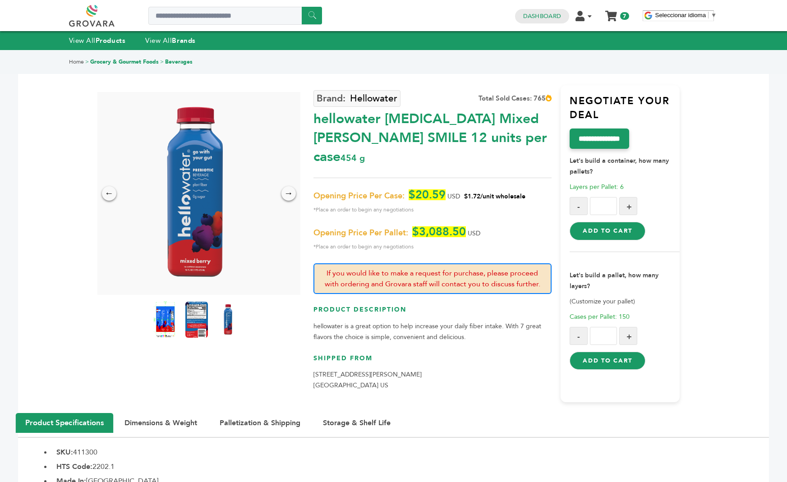
click at [207, 177] on img at bounding box center [196, 193] width 152 height 203
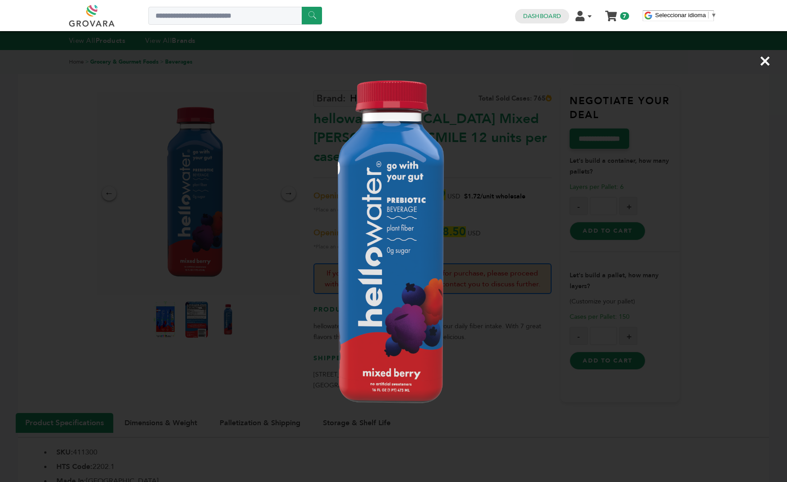
click at [171, 209] on div "×" at bounding box center [393, 241] width 787 height 482
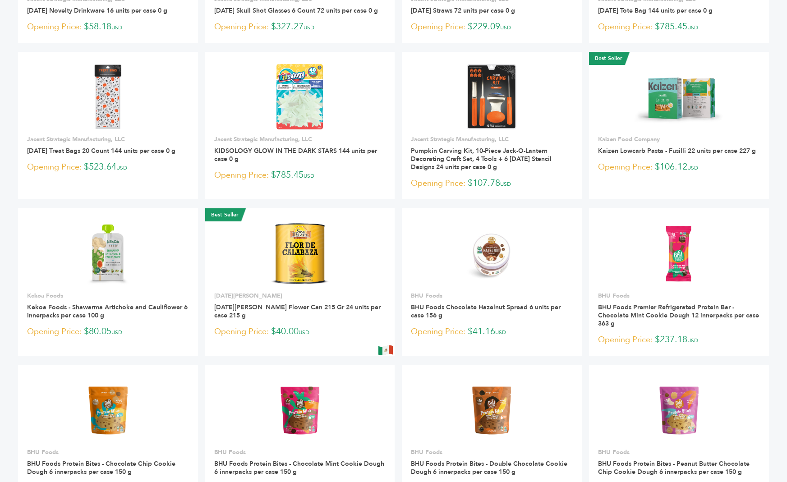
scroll to position [336, 0]
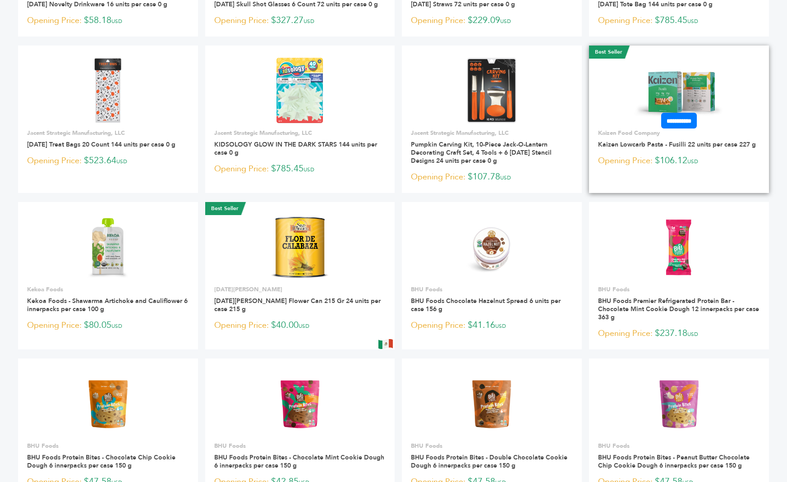
click at [696, 92] on img at bounding box center [678, 90] width 99 height 65
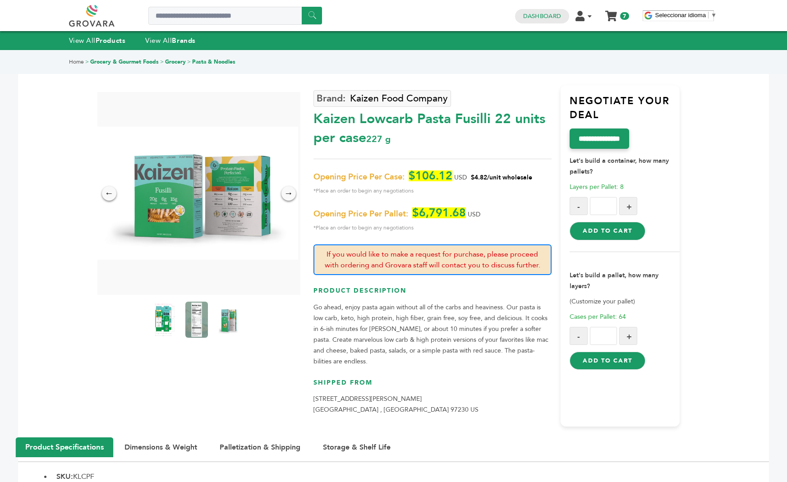
click at [219, 233] on img at bounding box center [196, 194] width 203 height 134
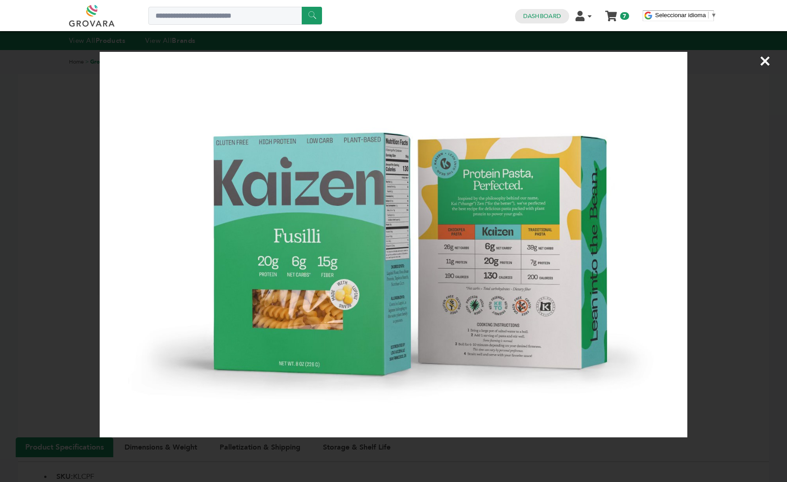
click at [763, 65] on span "×" at bounding box center [765, 60] width 12 height 25
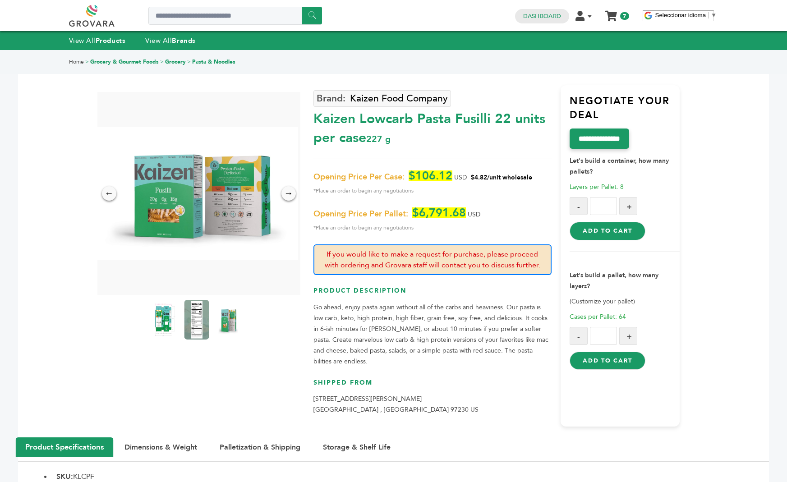
click at [197, 324] on img at bounding box center [196, 320] width 25 height 40
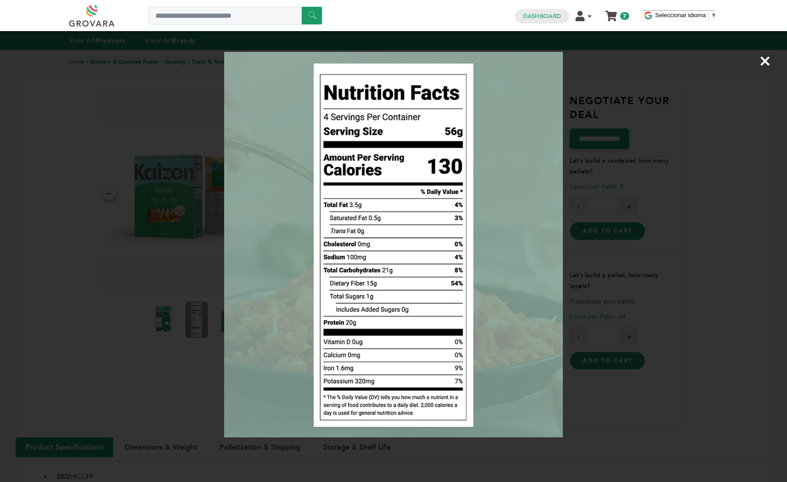
click at [765, 65] on span "×" at bounding box center [765, 60] width 12 height 25
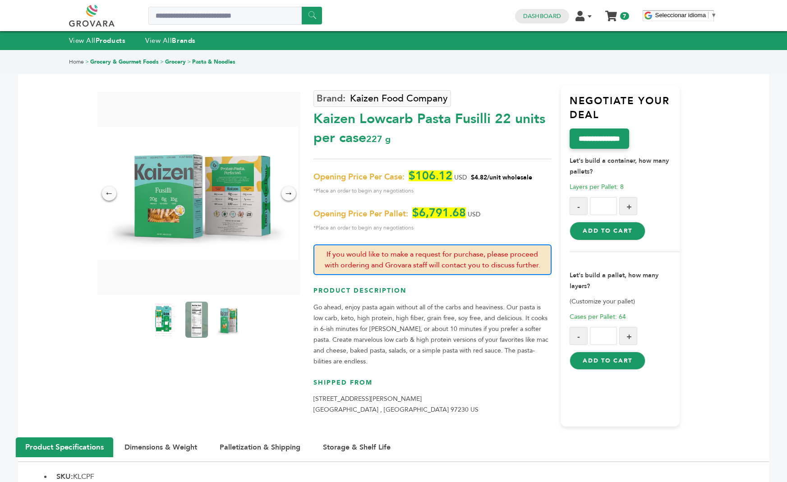
click at [221, 326] on img at bounding box center [228, 320] width 25 height 40
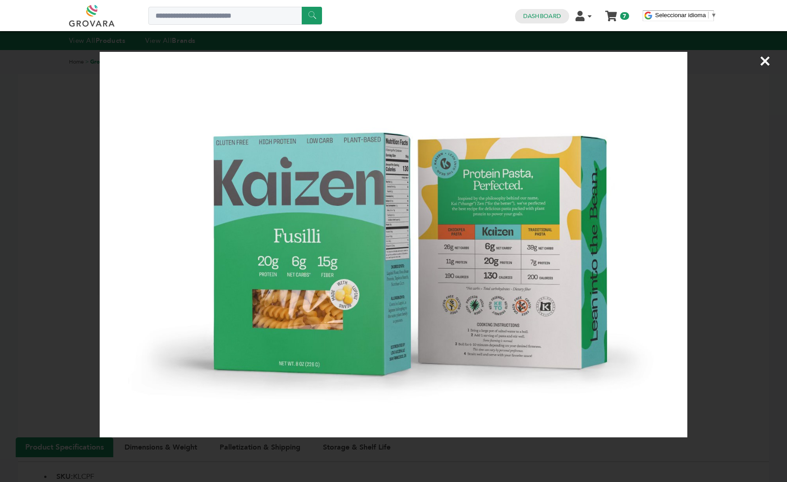
click at [764, 62] on span "×" at bounding box center [765, 60] width 12 height 25
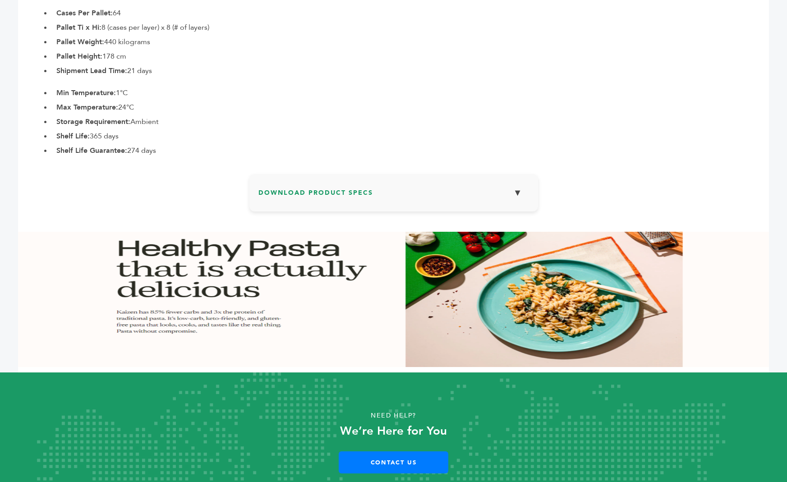
scroll to position [645, 0]
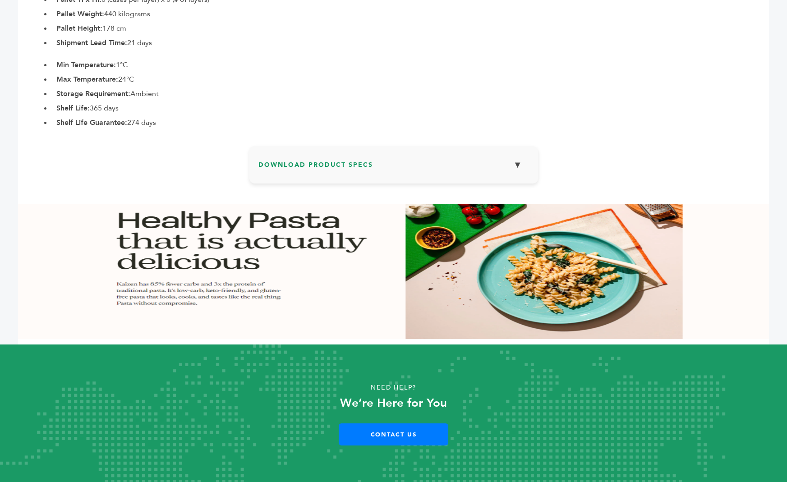
click at [340, 166] on h3 "Download Product Specs ▼" at bounding box center [393, 168] width 271 height 26
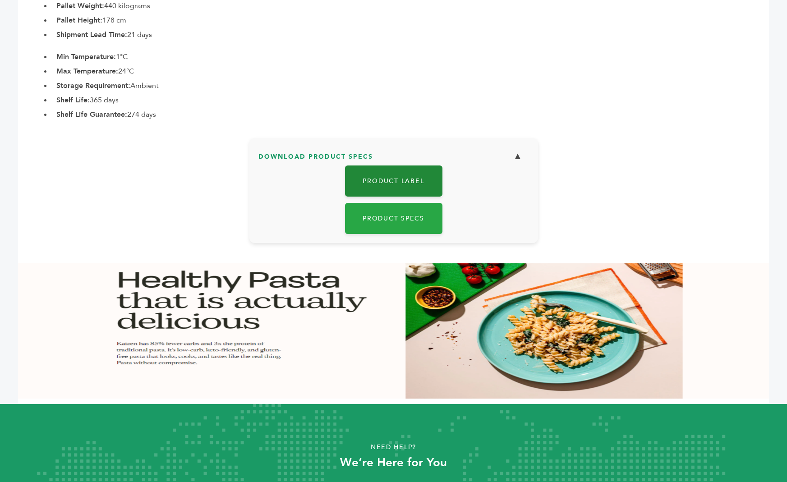
click at [381, 186] on link "Product Label" at bounding box center [393, 181] width 97 height 31
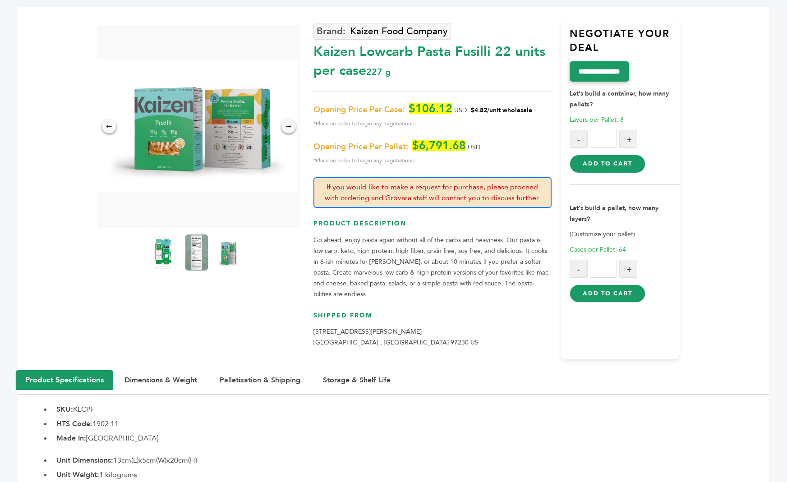
scroll to position [0, 0]
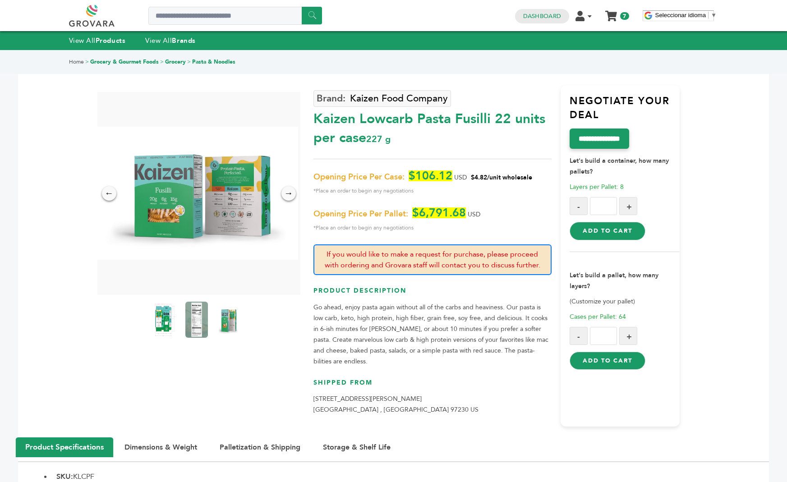
click at [618, 19] on li "My Cart My Cart (7) Sample Order Kaizen Lowcarb Pasta - Fusilli 22 units per ca…" at bounding box center [616, 15] width 34 height 9
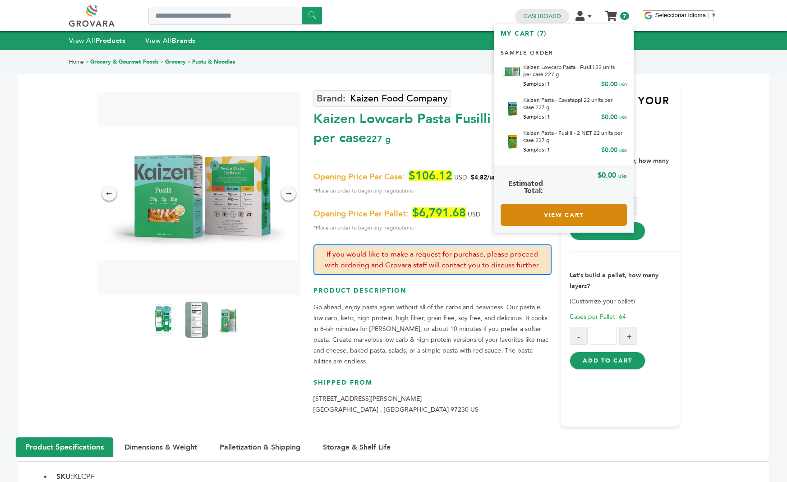
click at [571, 210] on link "View Cart" at bounding box center [564, 215] width 126 height 22
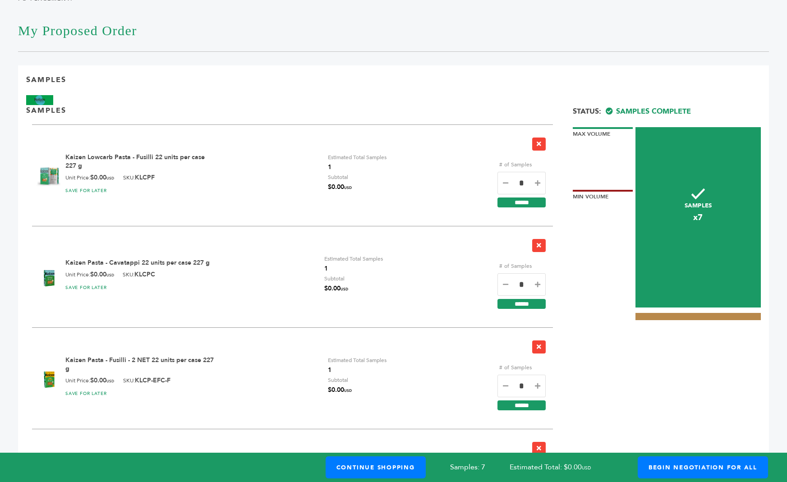
scroll to position [112, 0]
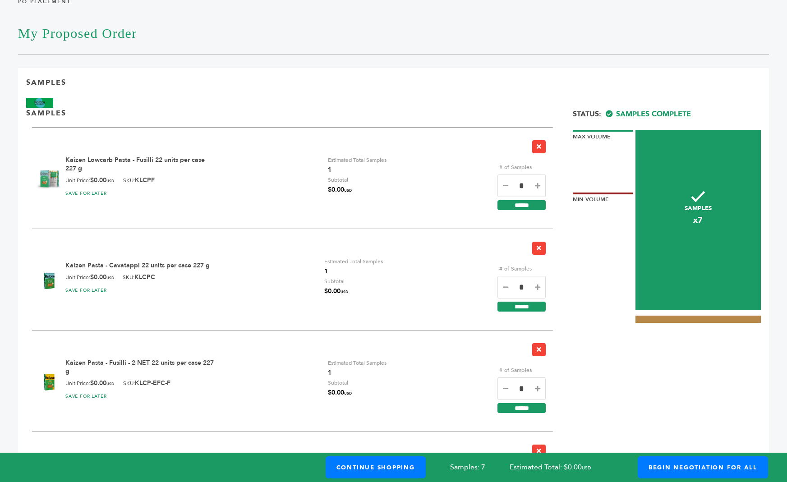
click at [171, 159] on link "Kaizen Lowcarb Pasta - Fusilli 22 units per case 227 g" at bounding box center [134, 165] width 139 height 18
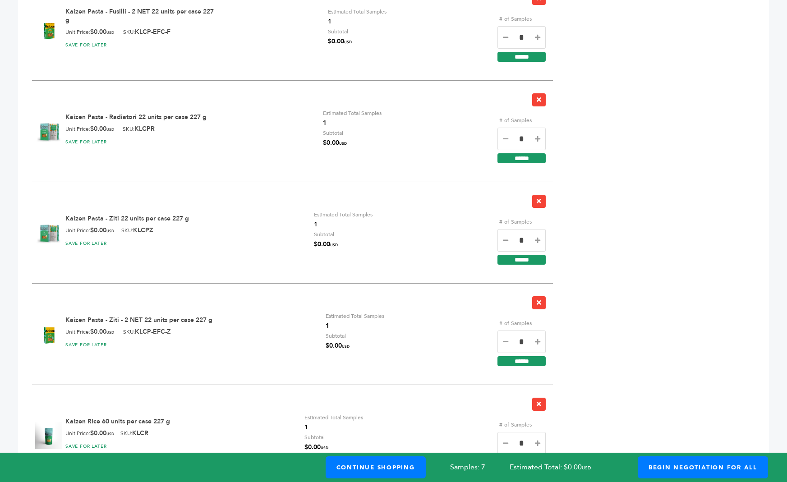
scroll to position [464, 0]
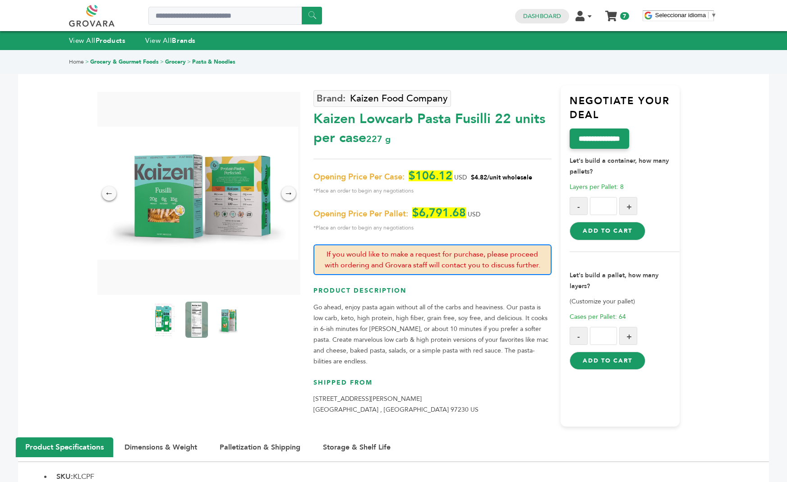
click at [412, 323] on p "Go ahead, enjoy pasta again without all of the carbs and heaviness. Our pasta i…" at bounding box center [432, 334] width 238 height 65
